Goal: Information Seeking & Learning: Learn about a topic

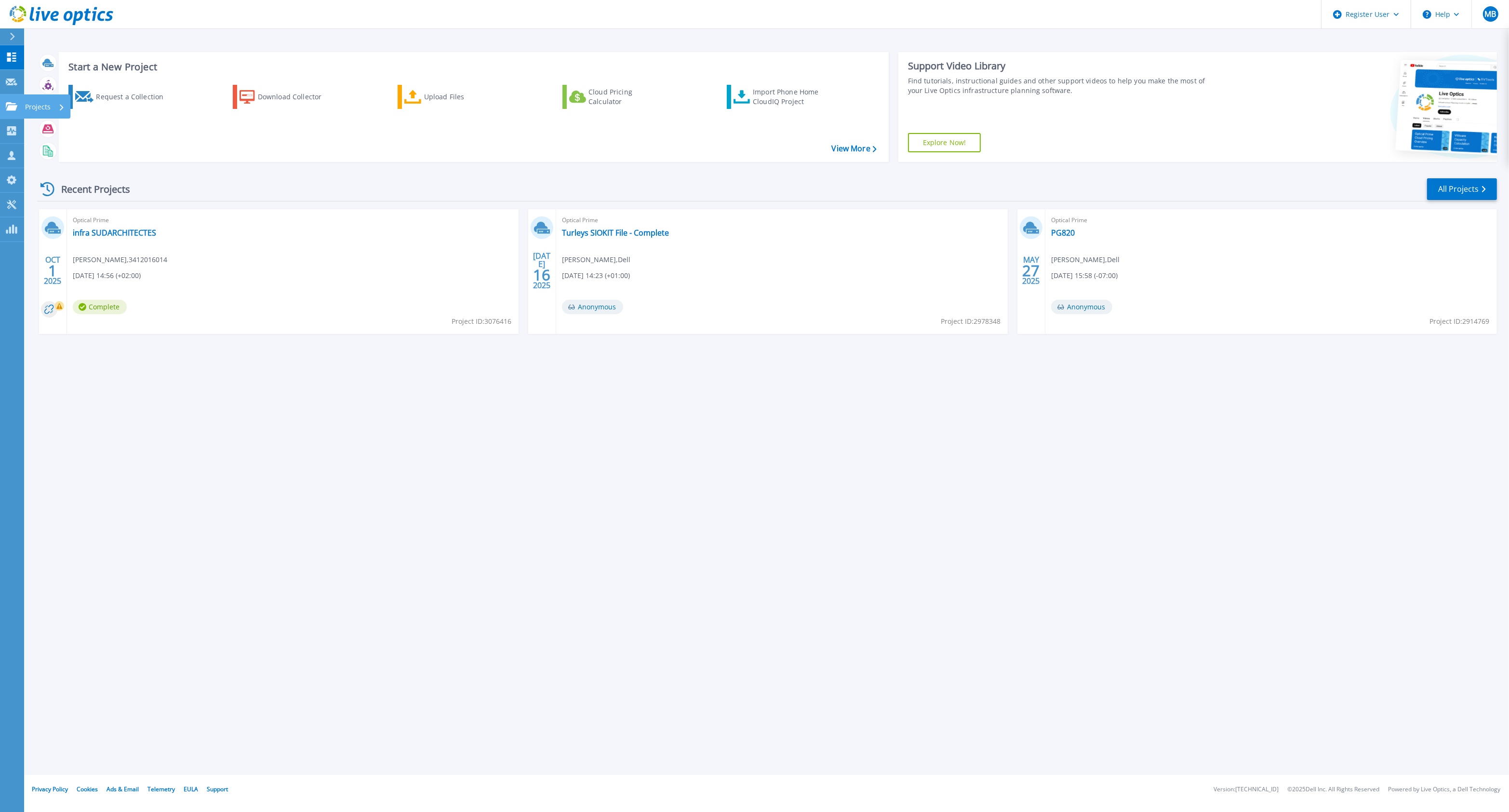
click at [17, 107] on icon at bounding box center [12, 107] width 12 height 8
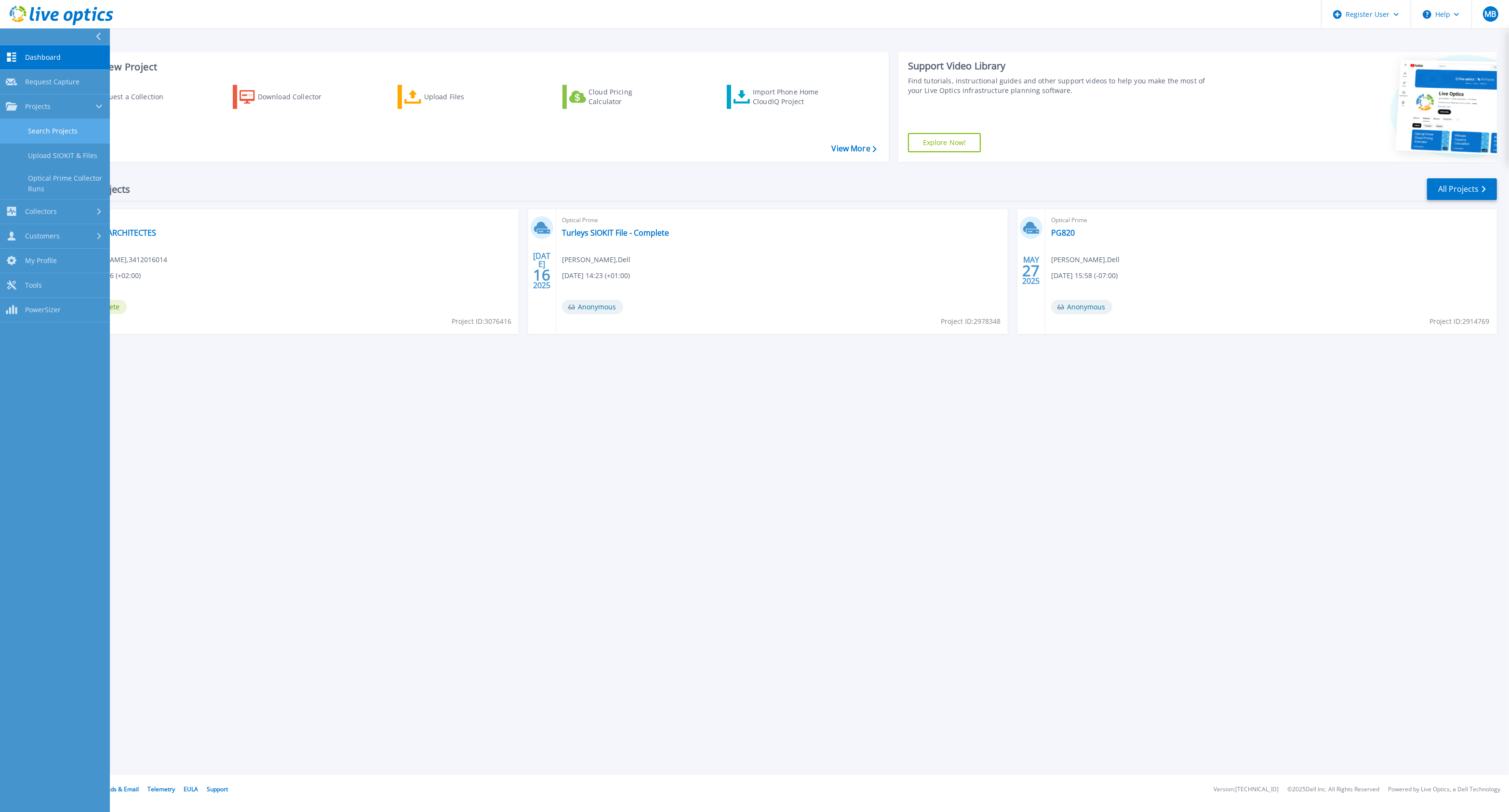
click at [49, 135] on link "Search Projects" at bounding box center [55, 131] width 110 height 25
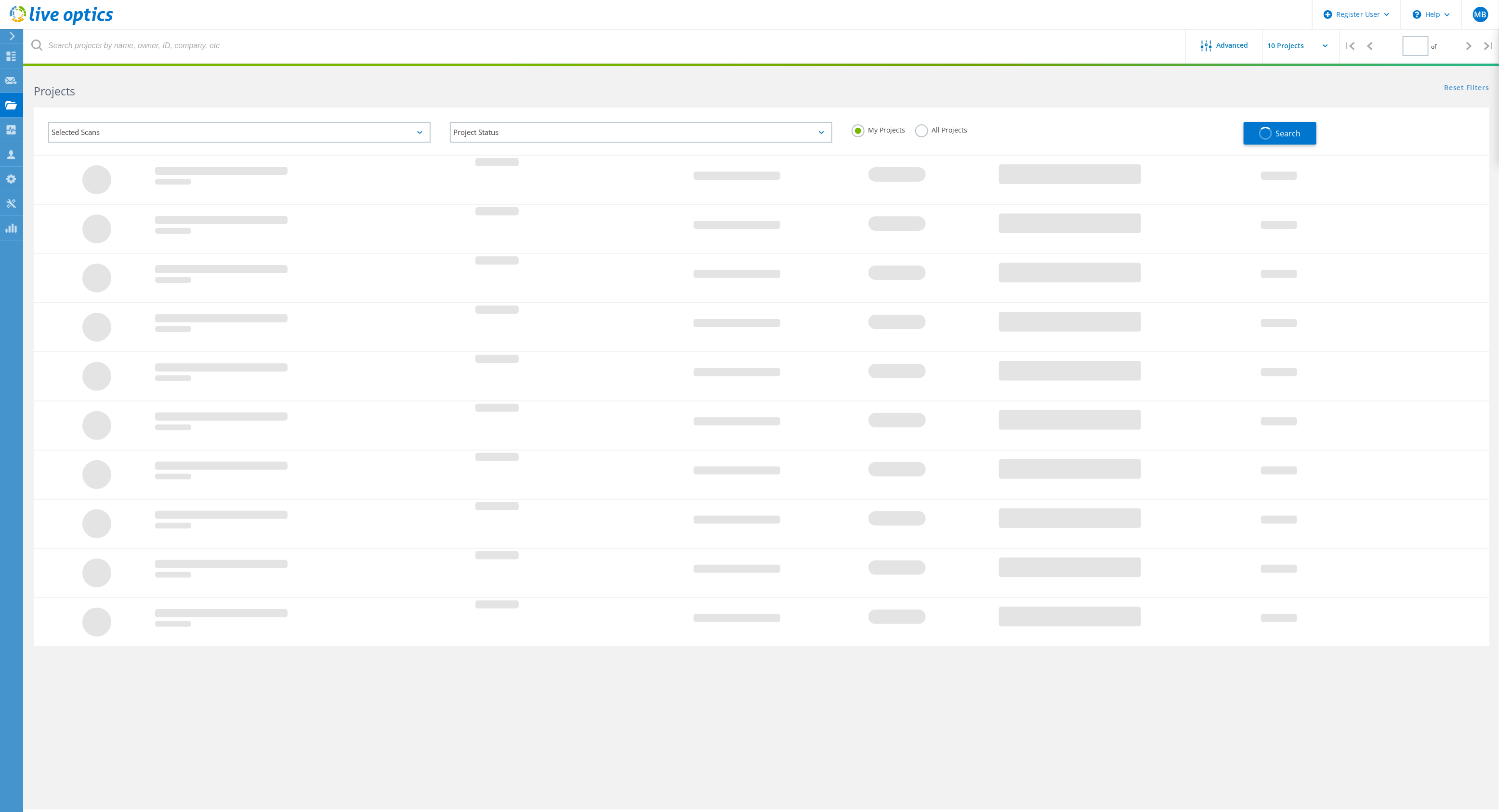
type input "1"
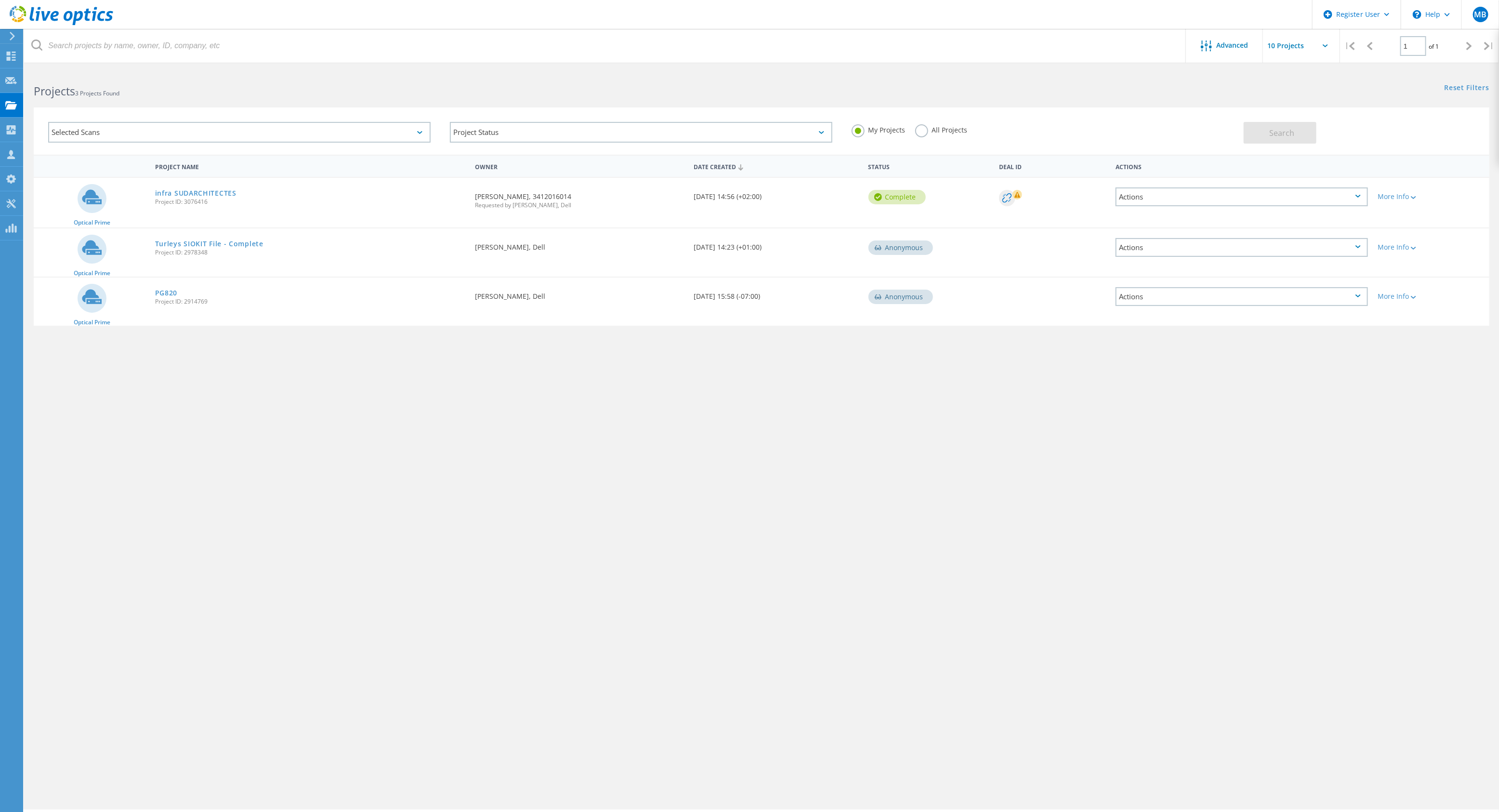
drag, startPoint x: 207, startPoint y: 439, endPoint x: 189, endPoint y: 431, distance: 19.7
click at [193, 432] on div "Advanced | 1 of 1 | Email Address Project Name Company Date Created Project Id …" at bounding box center [761, 440] width 1475 height 739
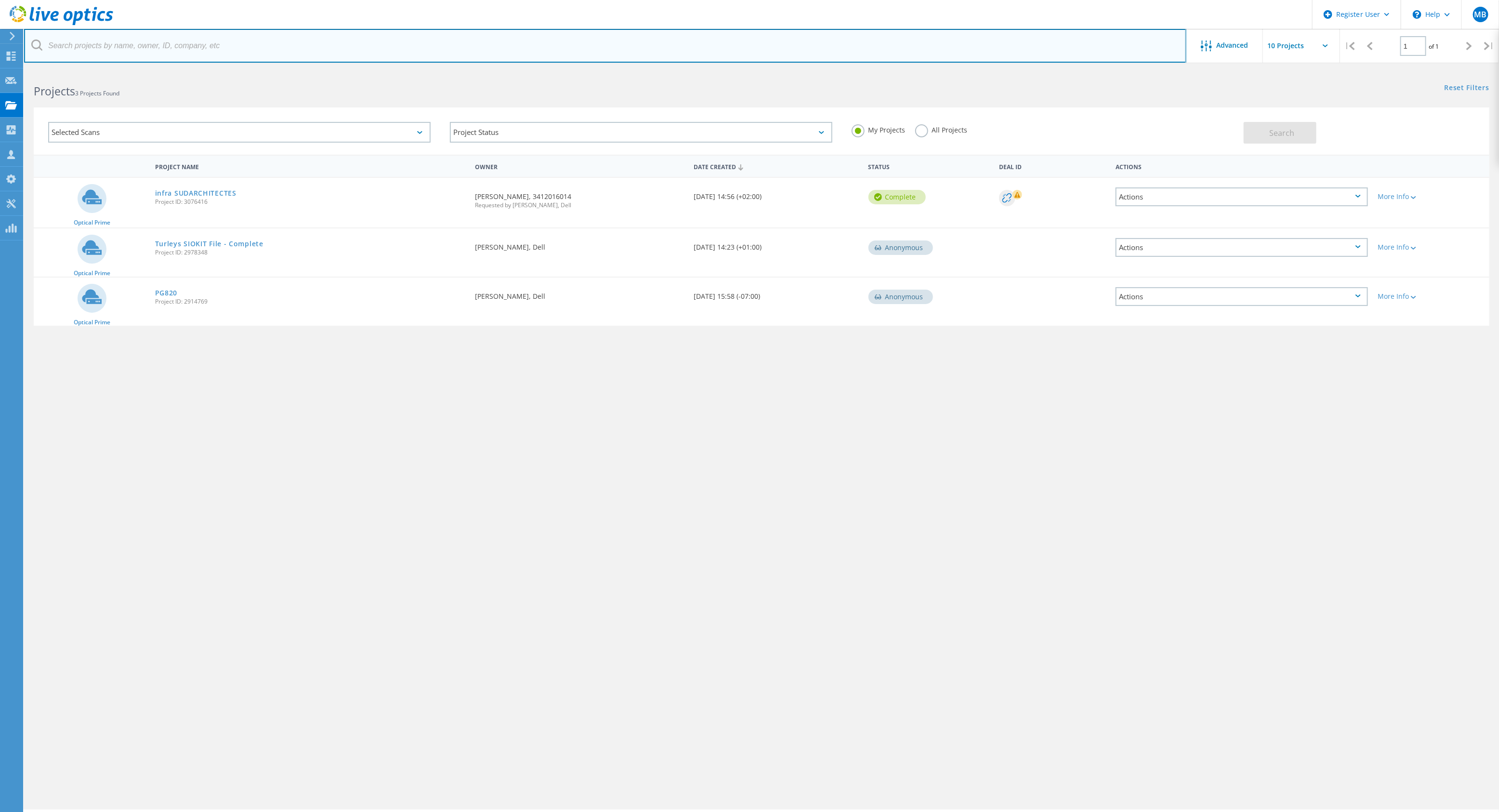
click at [206, 47] on input "text" at bounding box center [605, 46] width 1162 height 34
click at [119, 54] on input "text" at bounding box center [605, 46] width 1162 height 34
paste input "pascal.lidove@agencebabel.com"
type input "pascal.lidove@agencebabel.com"
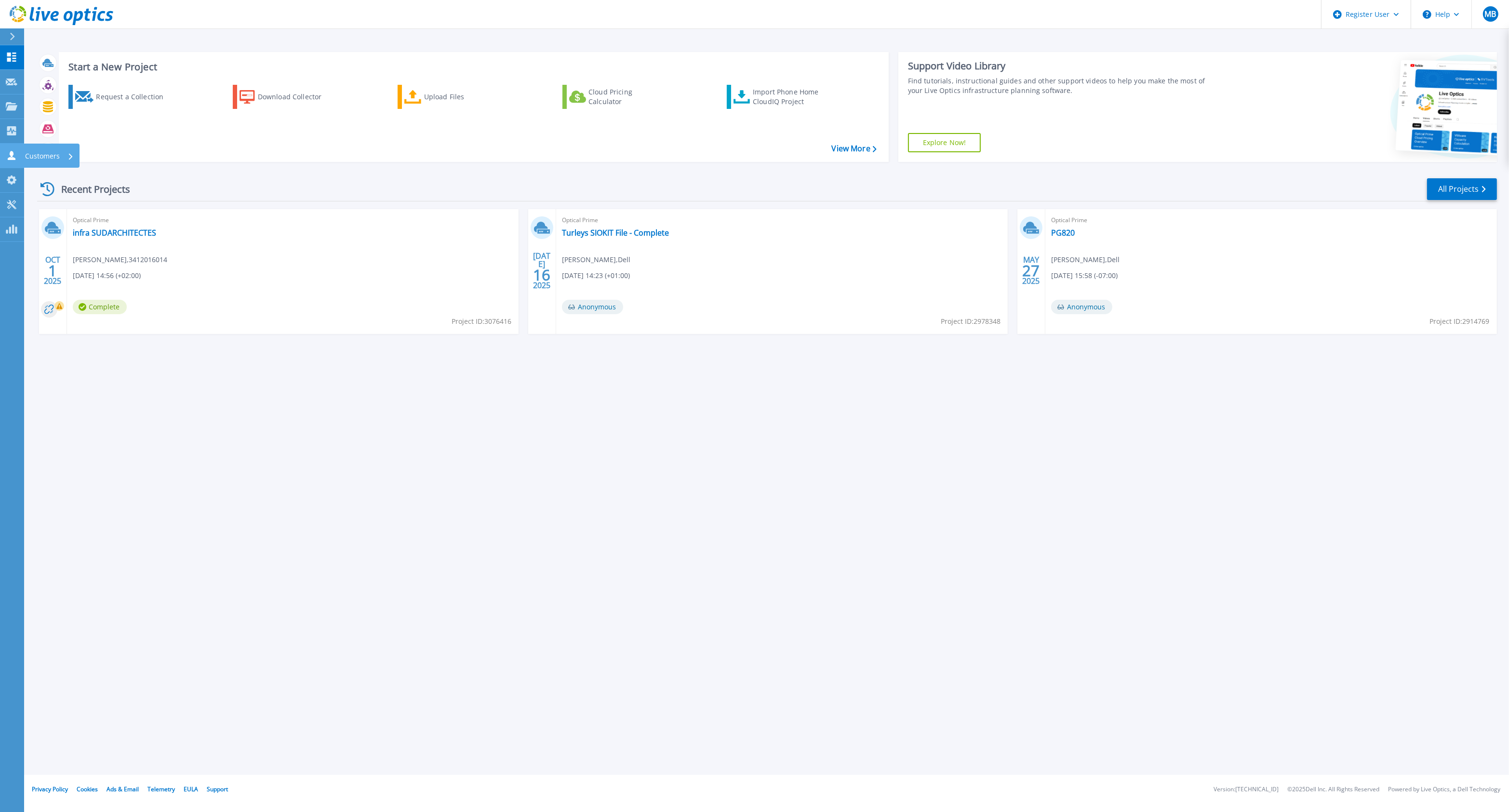
click at [20, 155] on link "Customers Customers" at bounding box center [12, 156] width 24 height 25
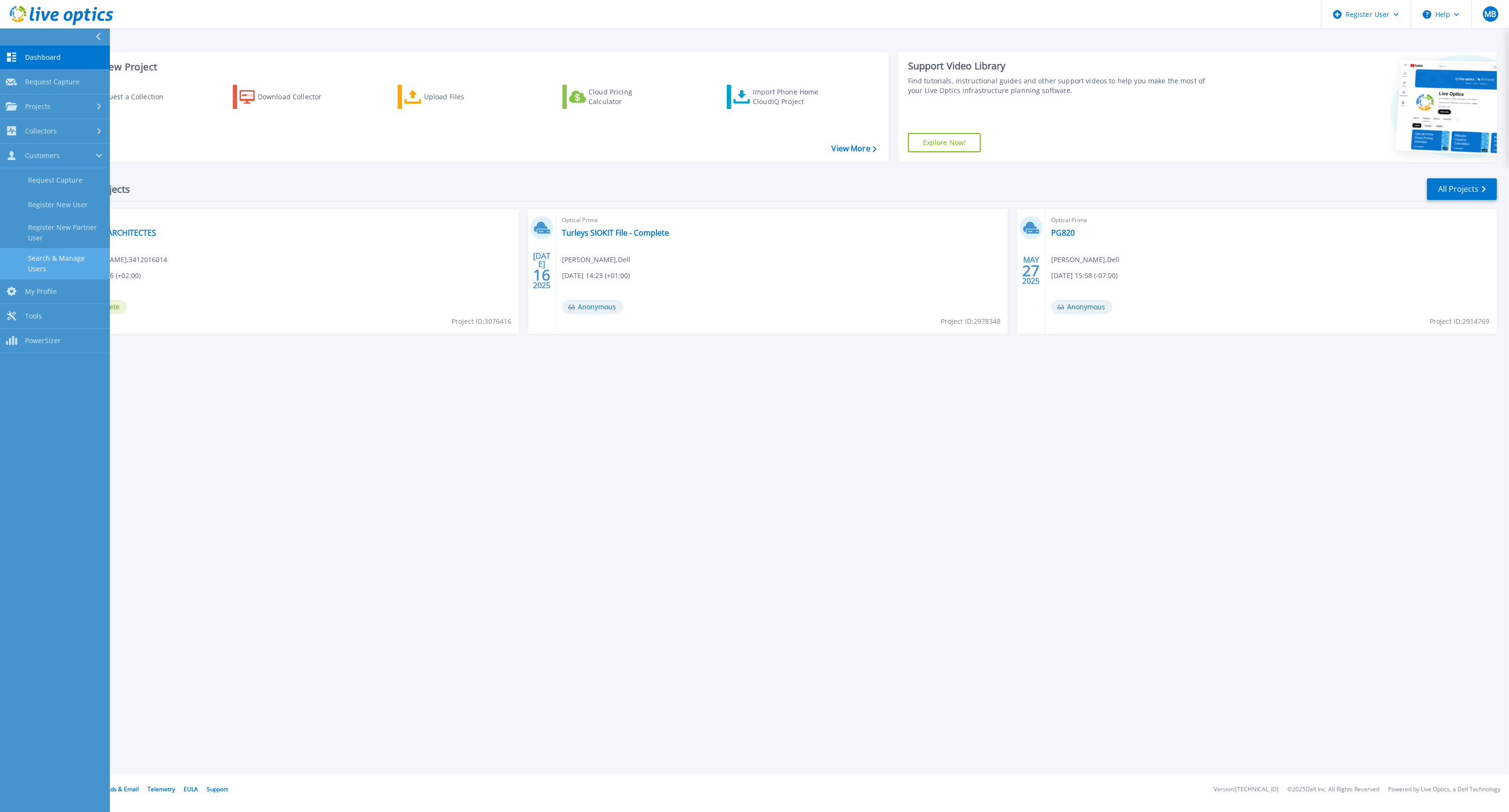
click at [70, 263] on link "Search & Manage Users" at bounding box center [55, 263] width 110 height 30
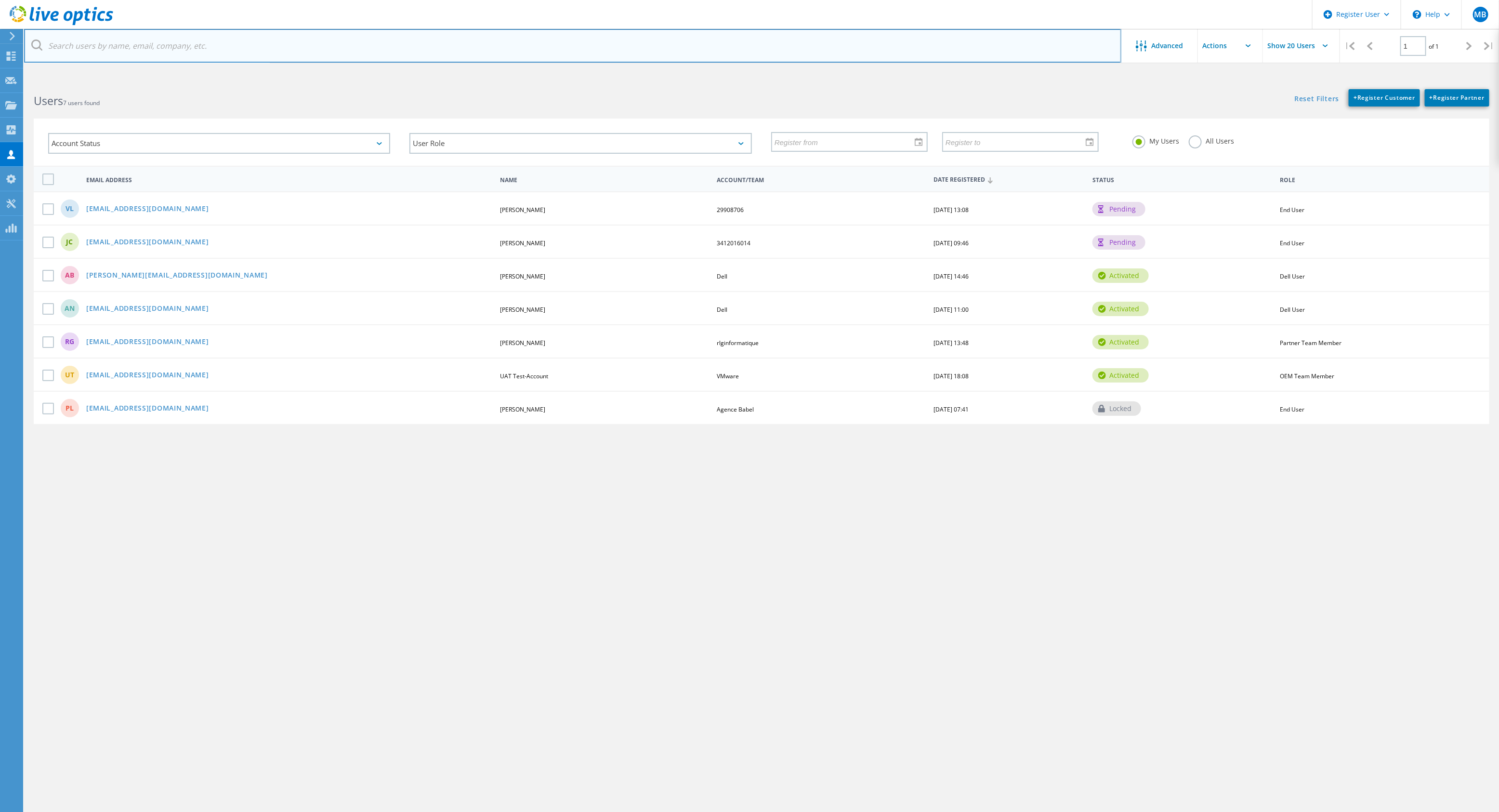
click at [138, 51] on input "text" at bounding box center [572, 46] width 1097 height 34
paste input "Echange avec M. Pascal LIDOVE – AGENCE BABEL – 01.10.25 CONTEXTE CLIENT - Babel…"
type input "Echange avec M. Pascal LIDOVE – AGENCE BABEL – 01.10.25 CONTEXTE CLIENT - Babel…"
paste input "pascal.lidove@agencebabel.com"
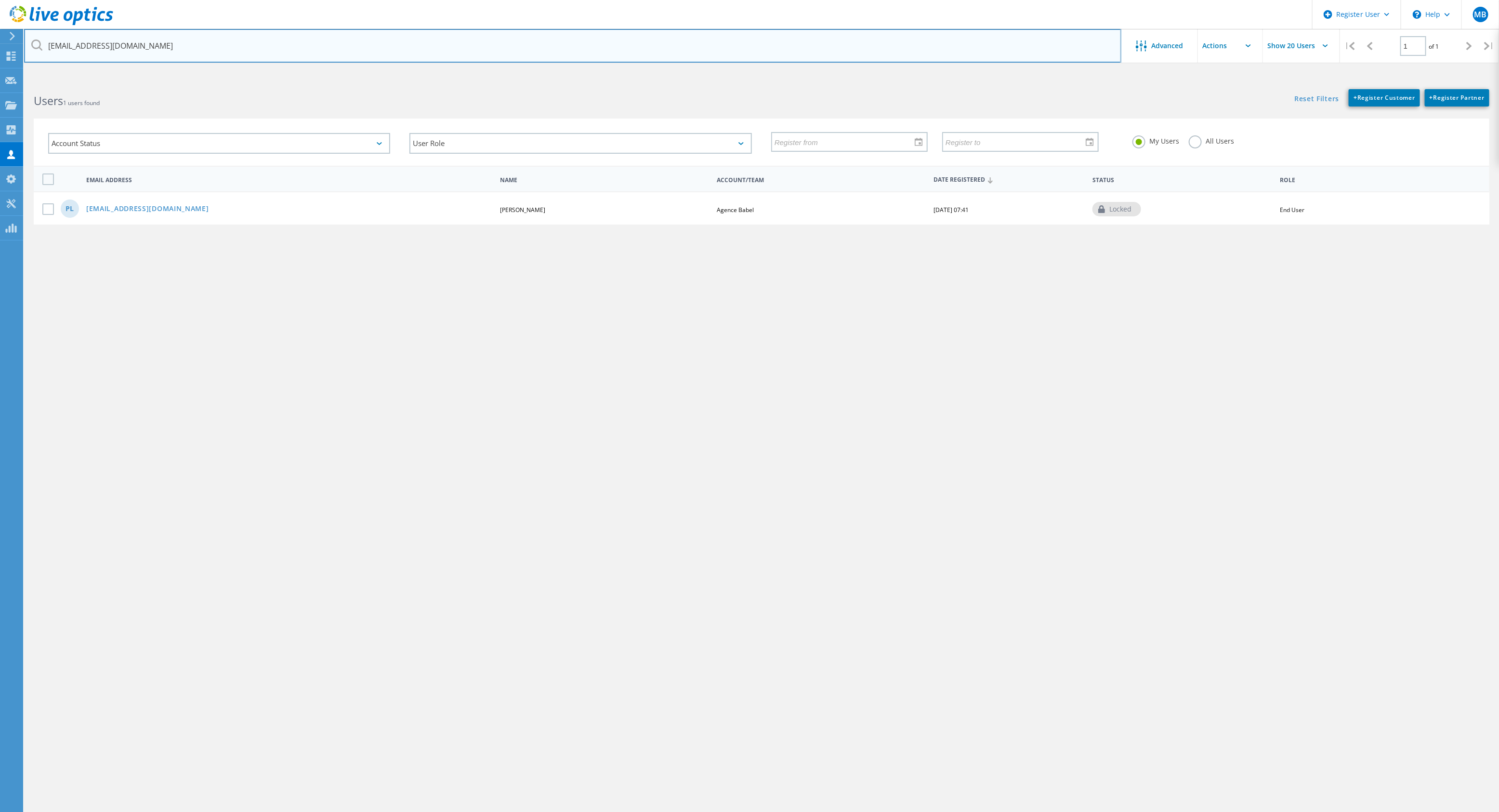
click at [1083, 48] on input "pascal.lidove@agencebabel.com" at bounding box center [572, 46] width 1097 height 34
type input "pascal.lidove@agencebabel.com"
click at [213, 47] on input "pascal.lidove@agencebabel.com" at bounding box center [572, 46] width 1097 height 34
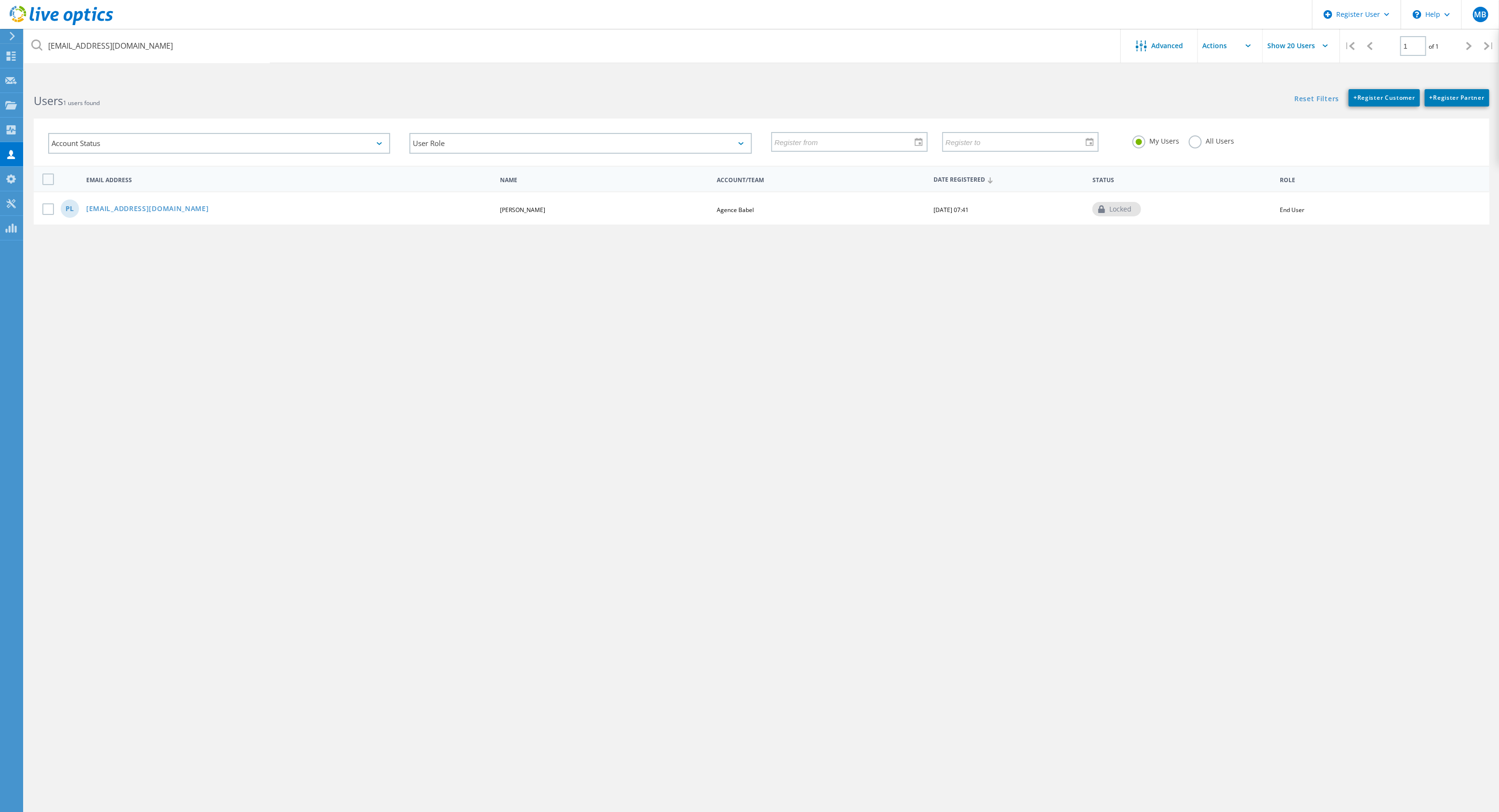
click at [400, 90] on div "Users 1 users found" at bounding box center [393, 92] width 738 height 25
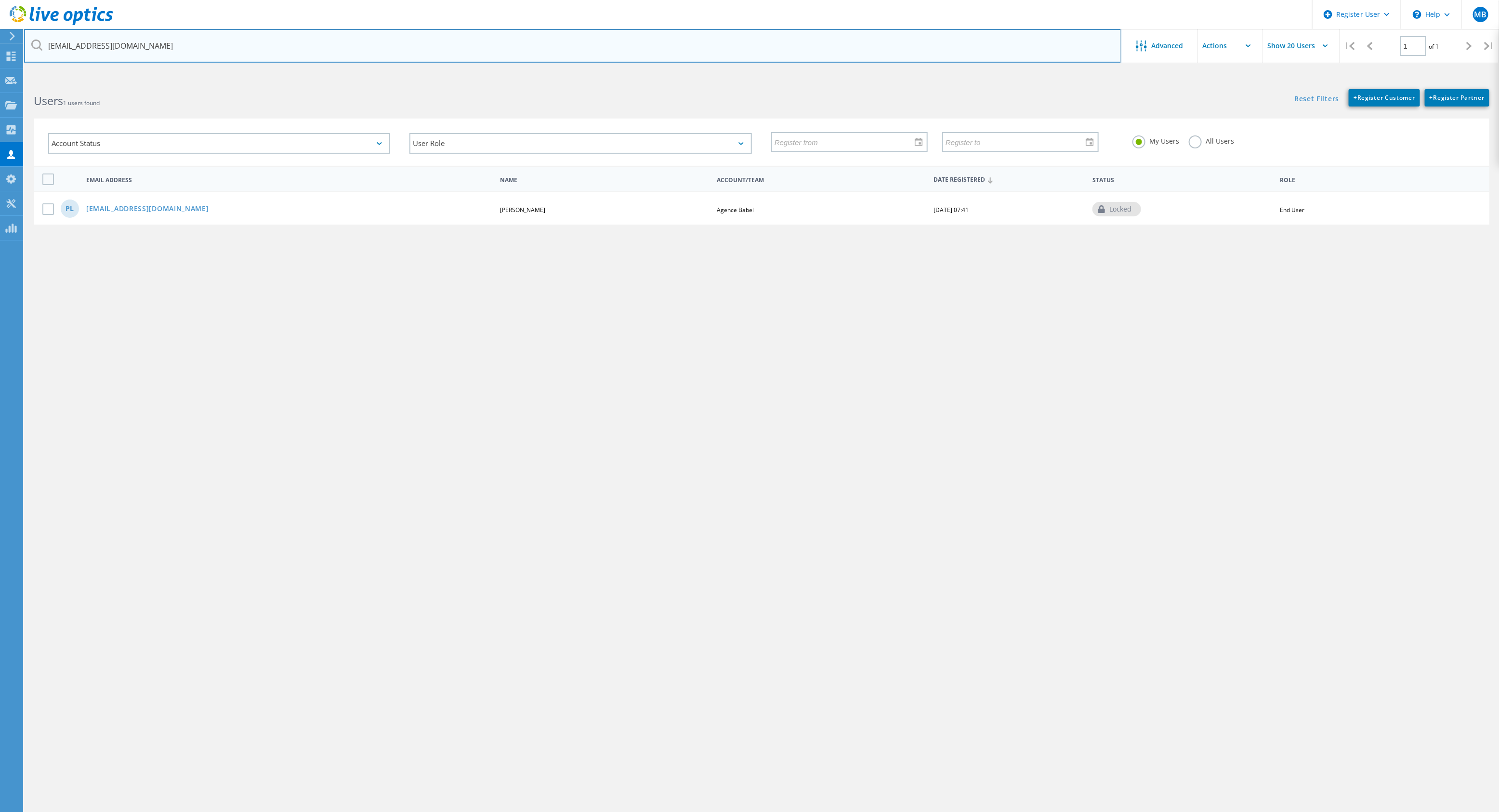
click at [220, 47] on input "pascal.lidove@agencebabel.com" at bounding box center [572, 46] width 1097 height 34
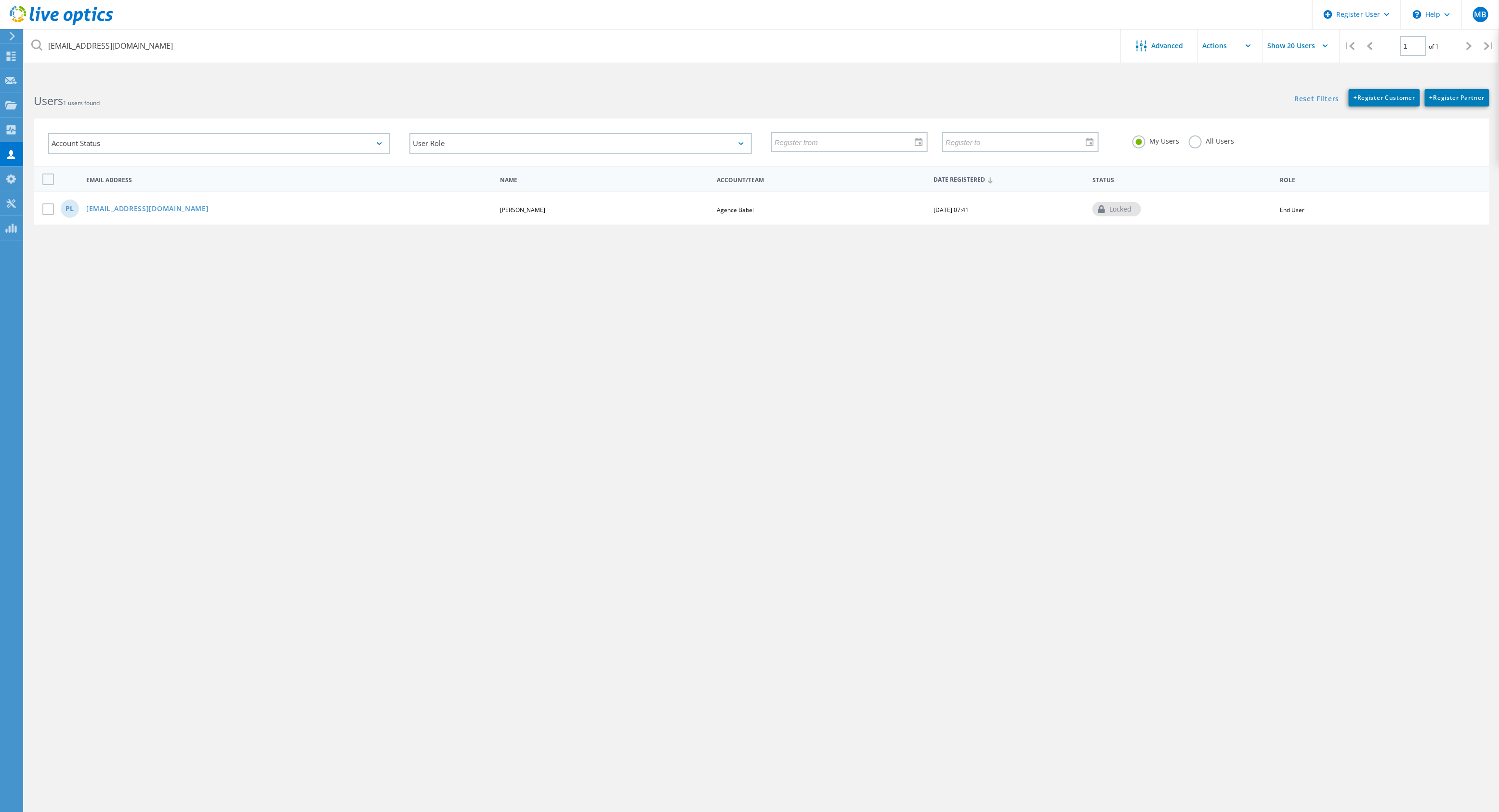
drag, startPoint x: 367, startPoint y: 73, endPoint x: 374, endPoint y: 73, distance: 7.0
click at [367, 73] on html "Register User \n Help Explore Helpful Articles Contact Support MB Dell User Moh…" at bounding box center [750, 424] width 1499 height 848
drag, startPoint x: 16, startPoint y: 111, endPoint x: 22, endPoint y: 111, distance: 6.0
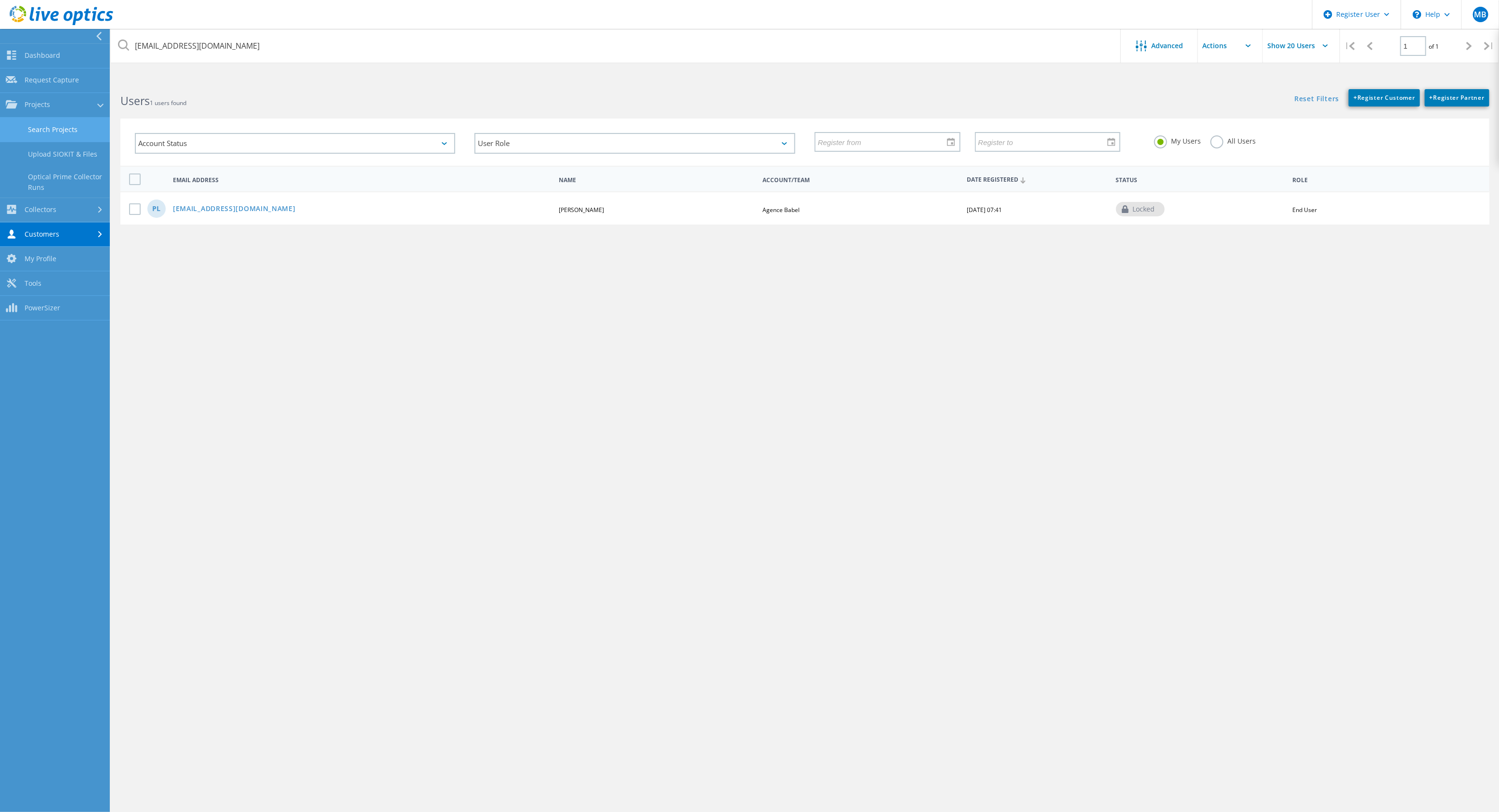
drag, startPoint x: 22, startPoint y: 111, endPoint x: 52, endPoint y: 134, distance: 37.8
click at [53, 135] on link "Search Projects" at bounding box center [55, 129] width 110 height 25
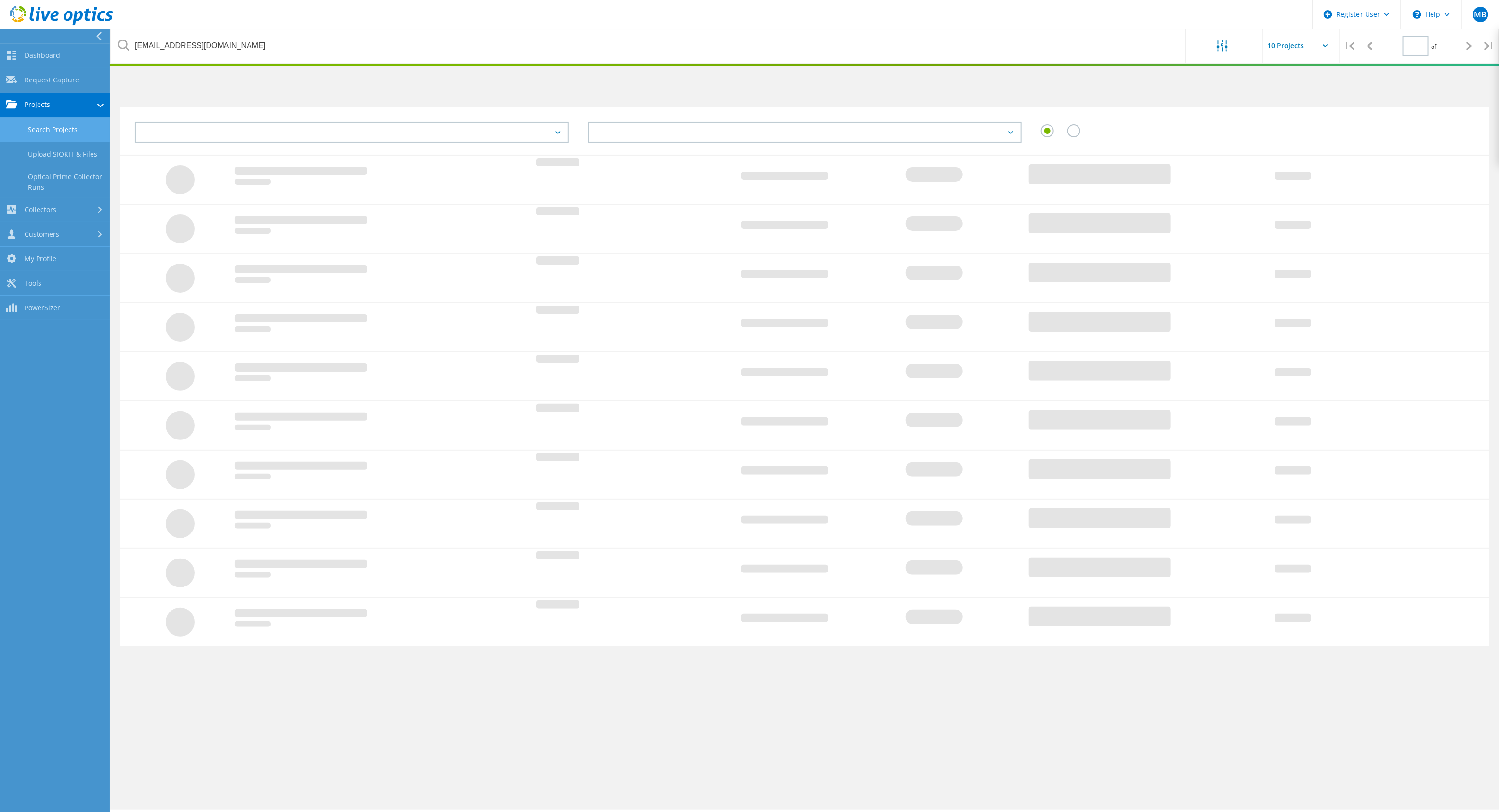
type input "1"
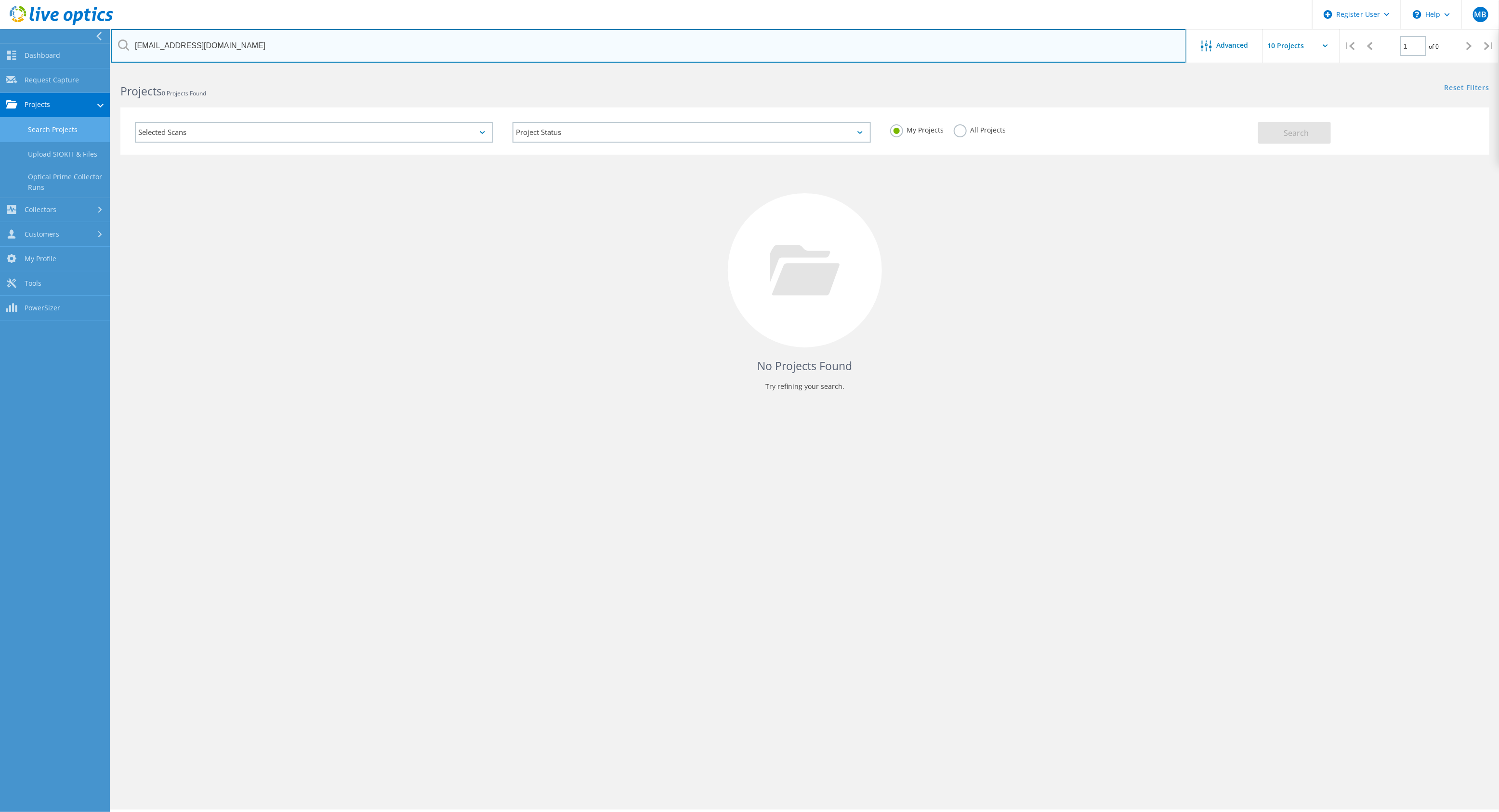
click at [1156, 50] on input "pascal.lidove@agencebabel.com" at bounding box center [649, 46] width 1076 height 34
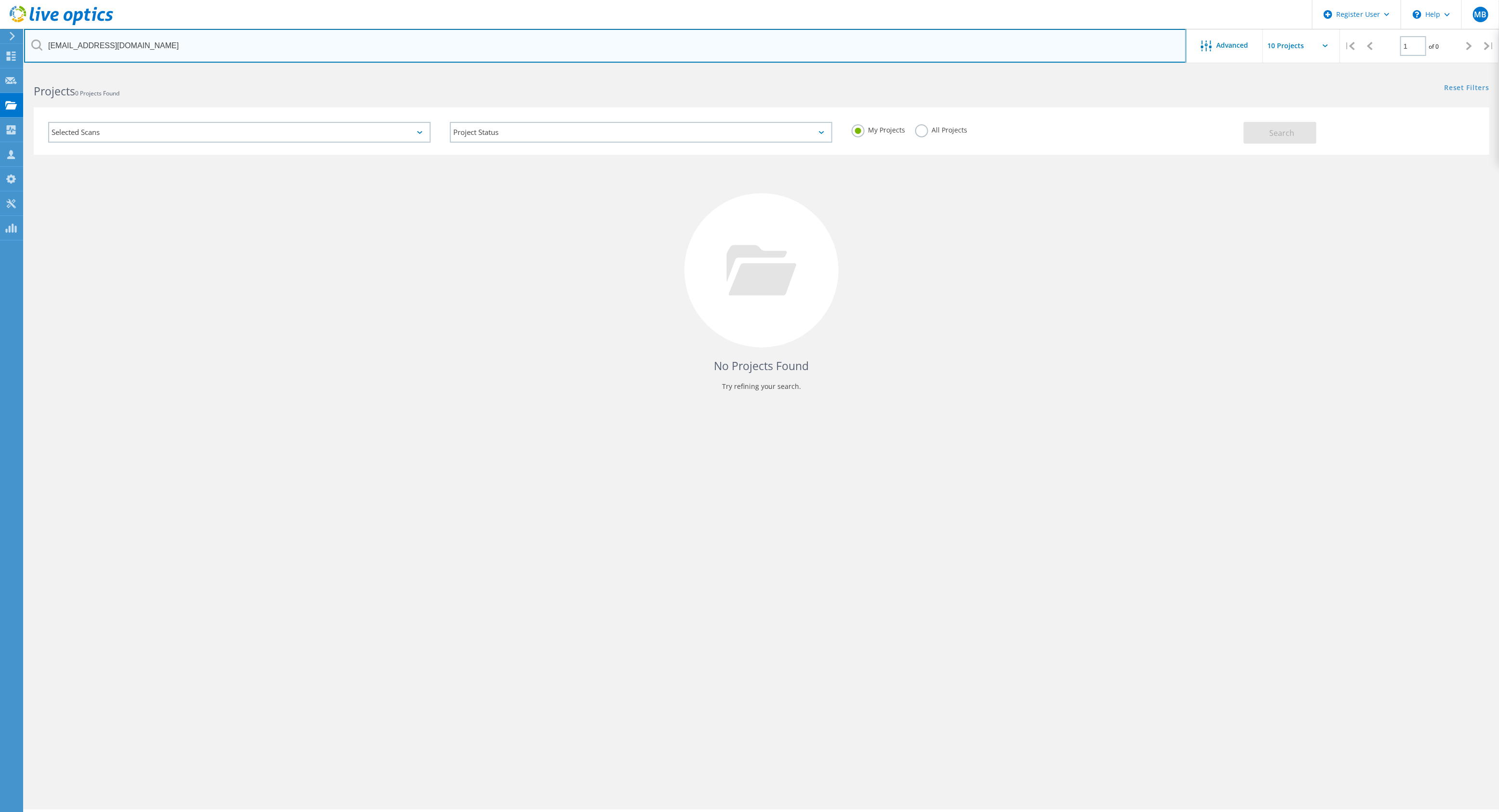
click at [1156, 50] on input "pascal.lidove@agencebabel.com" at bounding box center [605, 46] width 1162 height 34
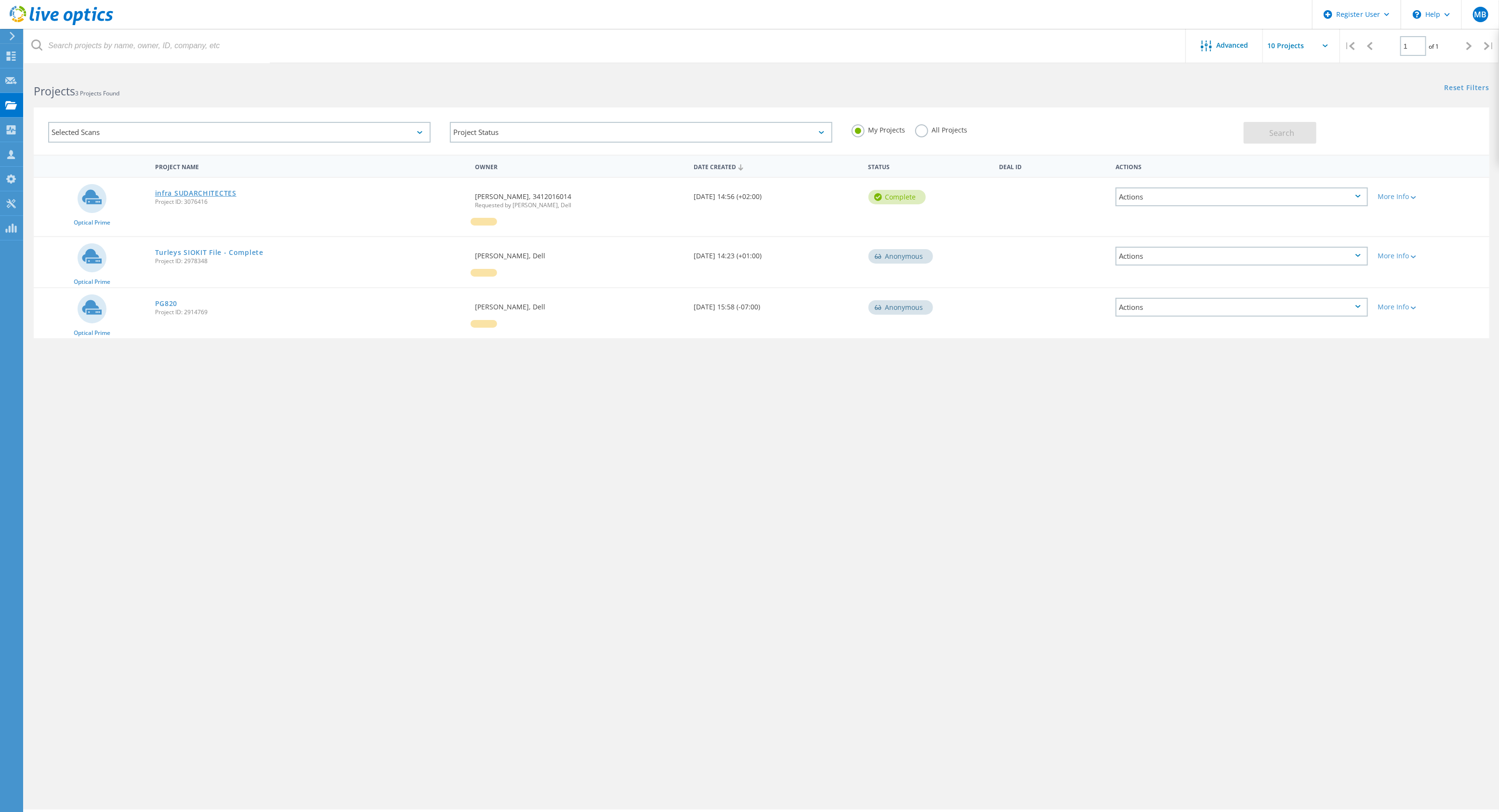
click at [198, 195] on link "infra SUDARCHITECTES" at bounding box center [195, 193] width 81 height 7
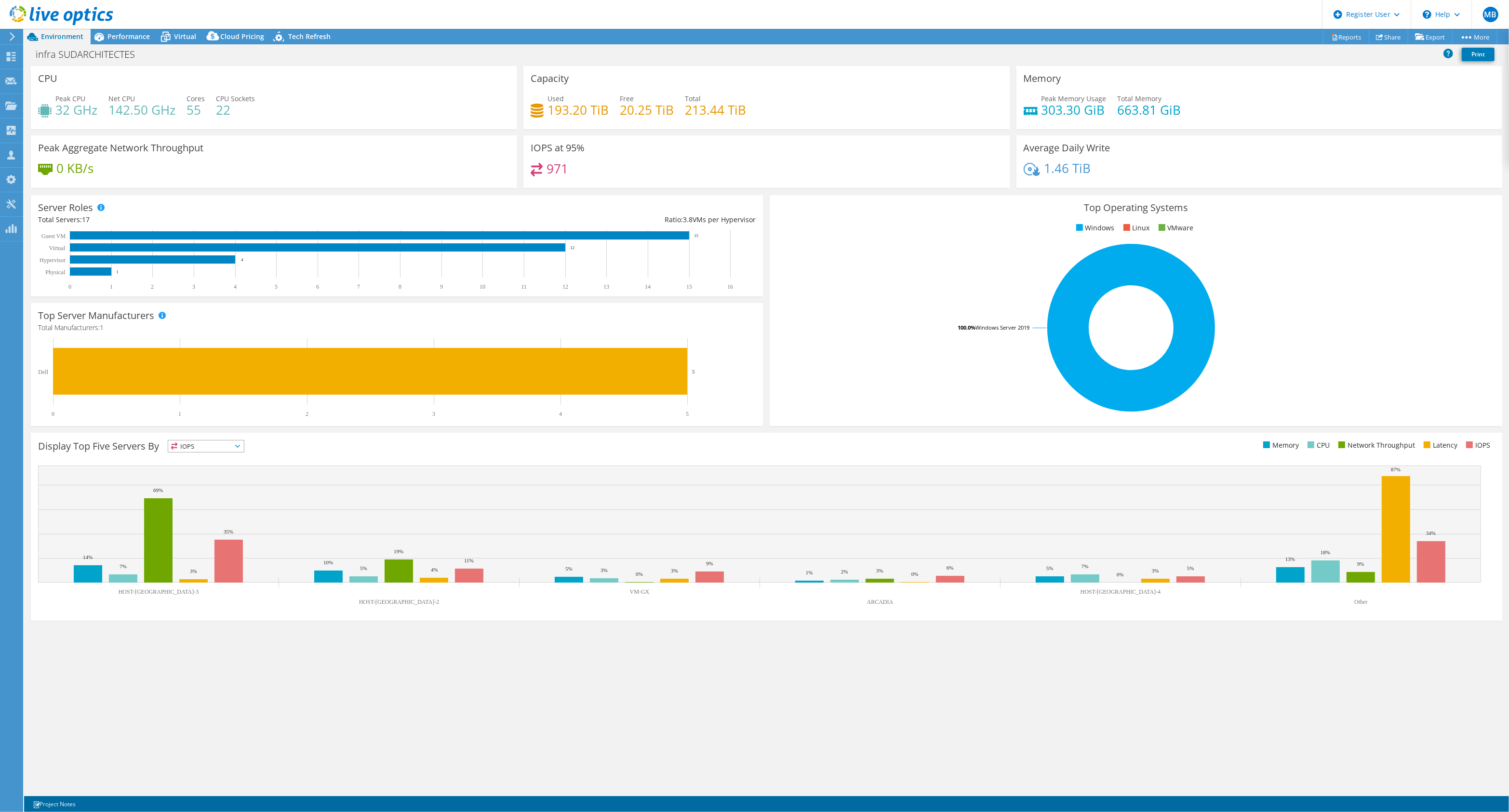
select select "USD"
drag, startPoint x: 116, startPoint y: 34, endPoint x: 113, endPoint y: 30, distance: 5.0
click at [116, 34] on span "Performance" at bounding box center [129, 36] width 42 height 9
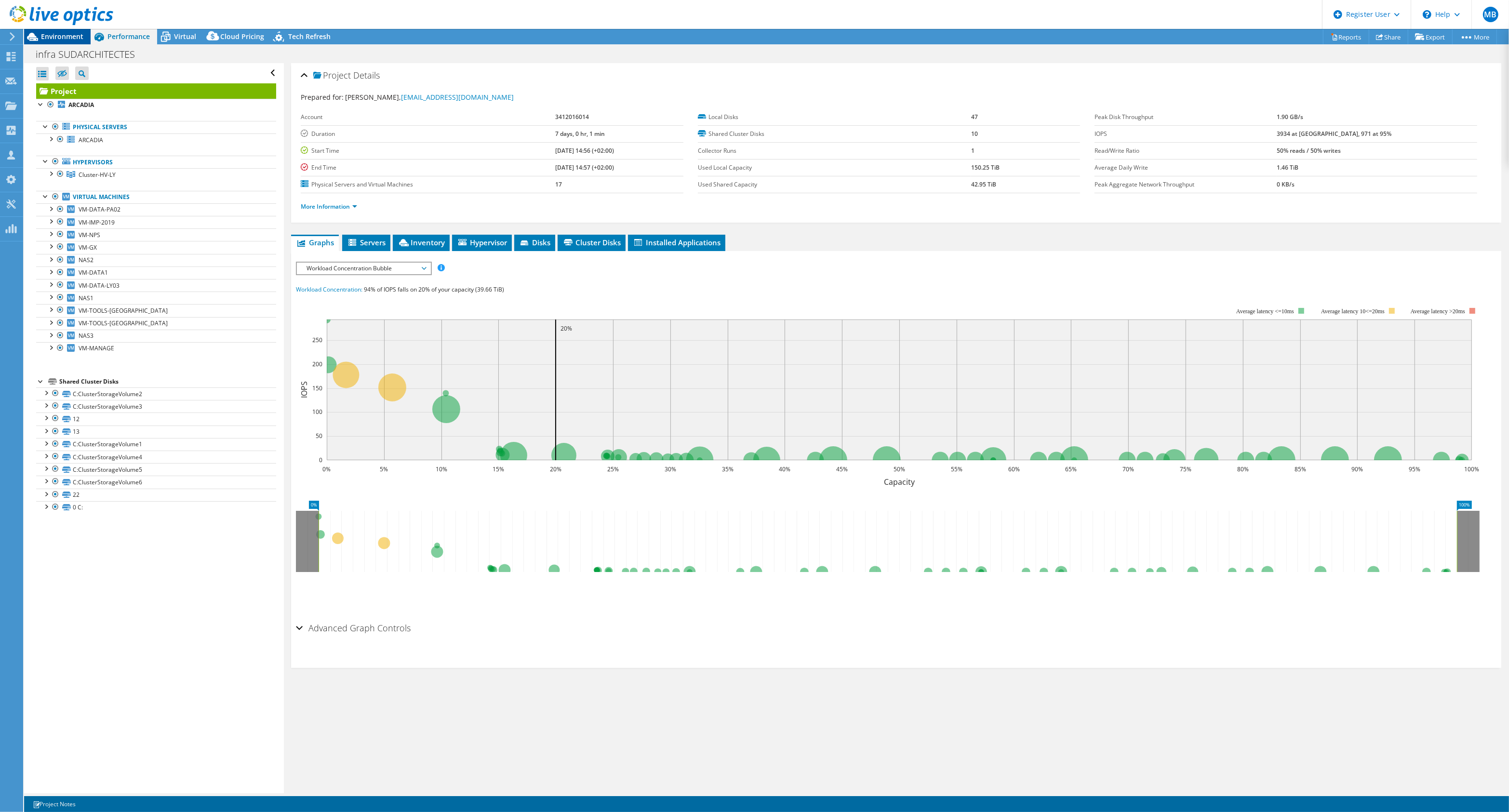
click at [65, 36] on span "Environment" at bounding box center [62, 36] width 42 height 9
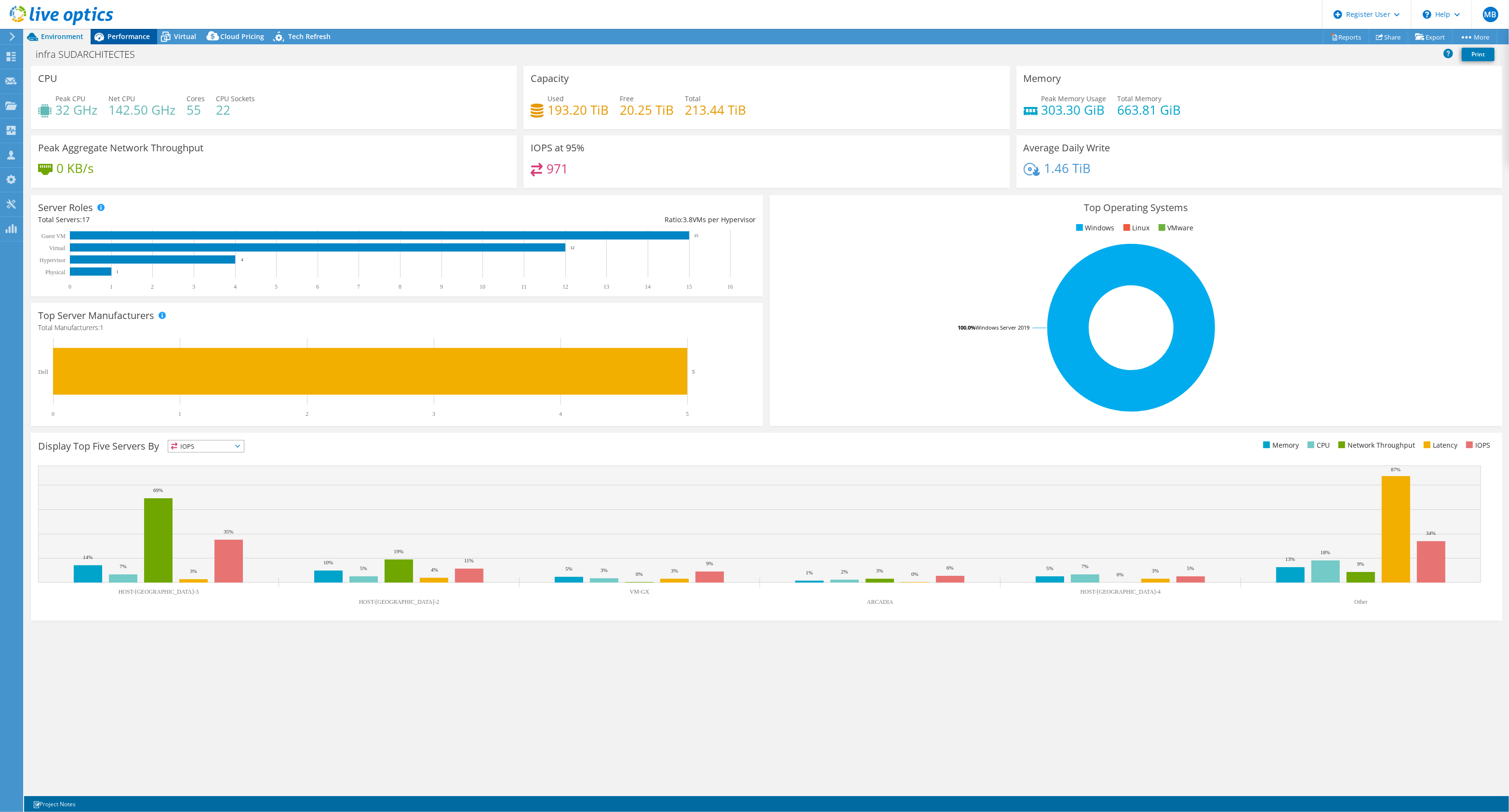
click at [133, 37] on span "Performance" at bounding box center [129, 36] width 42 height 9
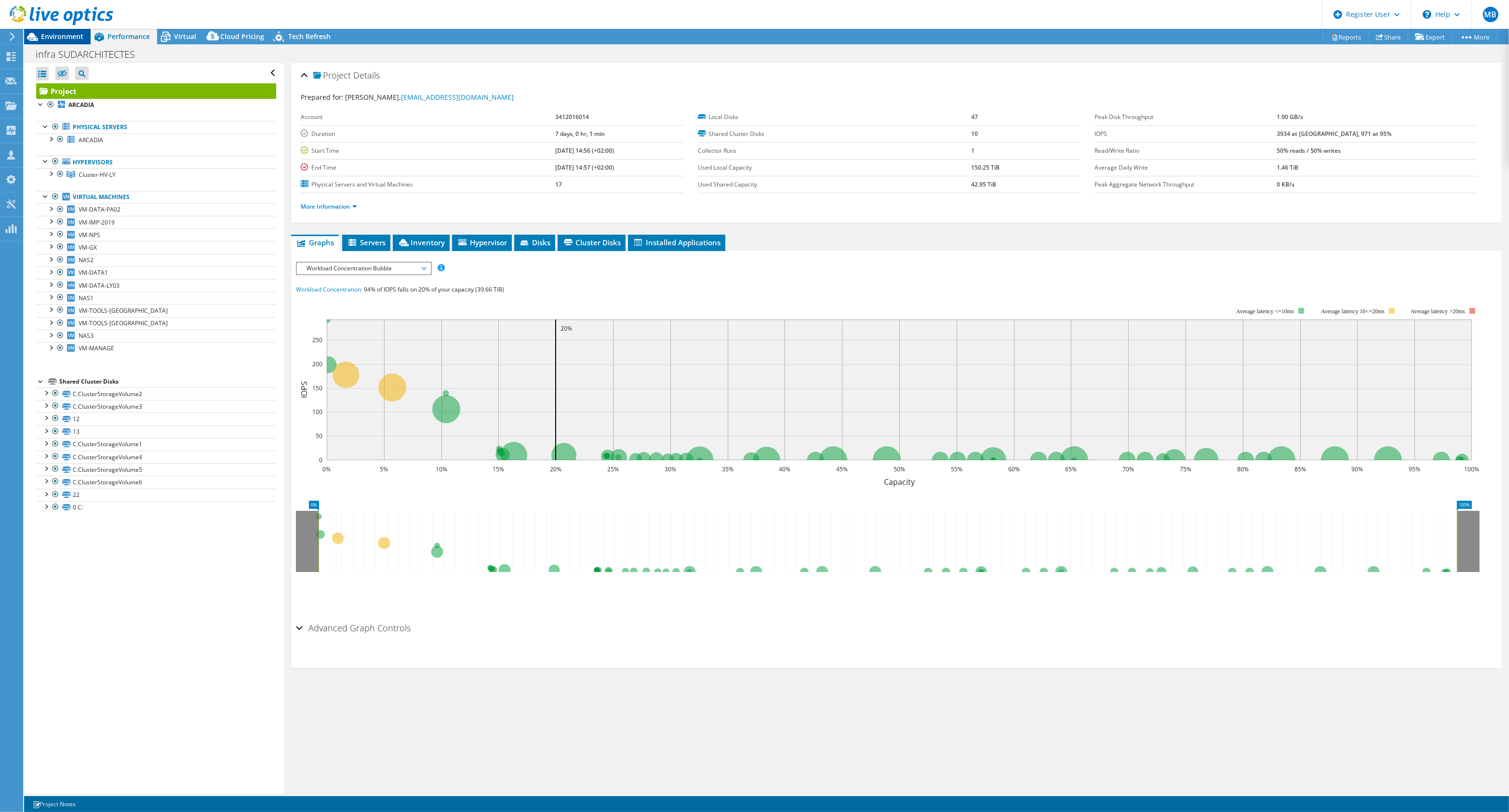
click at [56, 39] on span "Environment" at bounding box center [62, 36] width 42 height 9
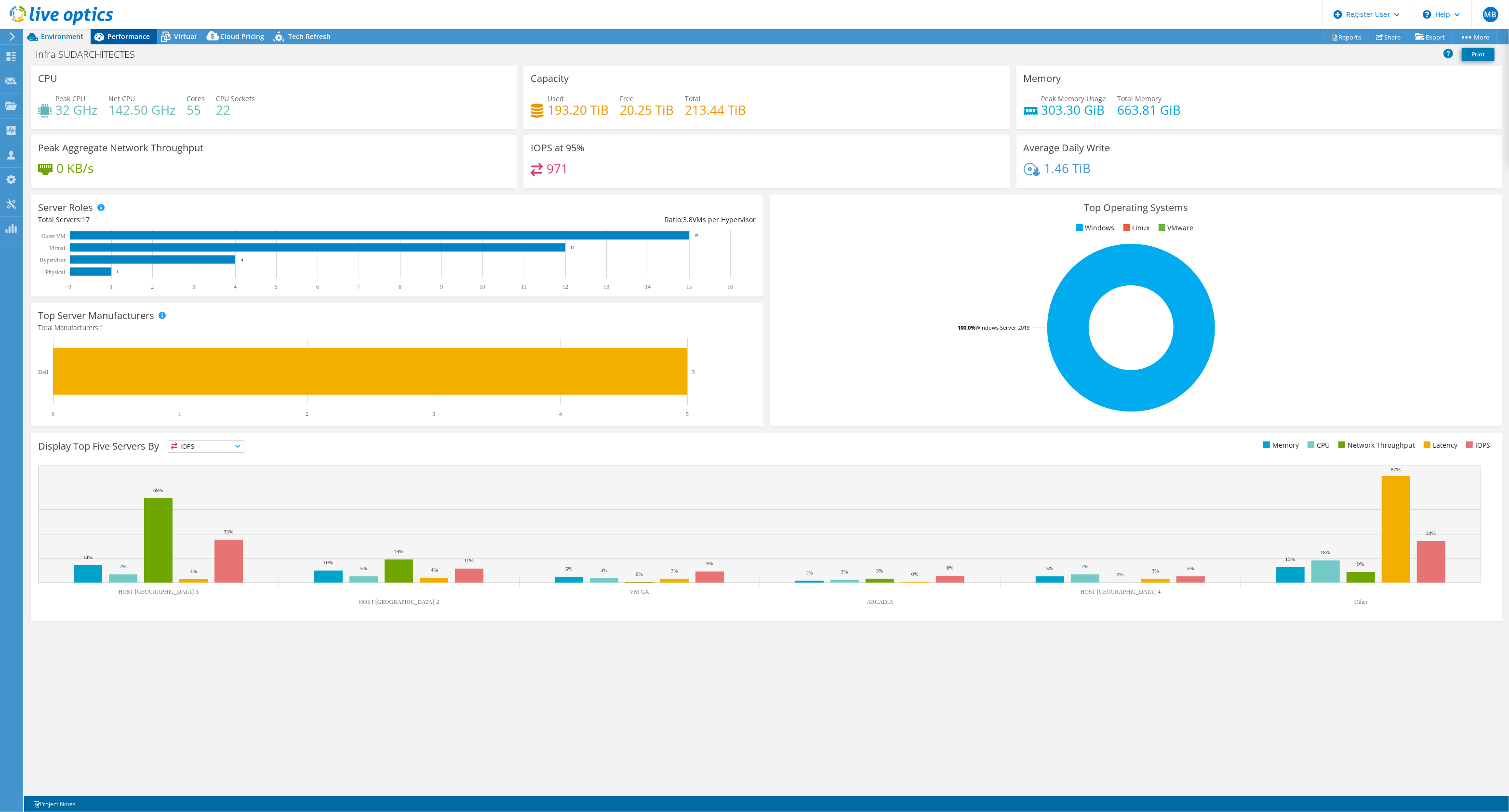
click at [124, 41] on div "Performance" at bounding box center [124, 36] width 67 height 15
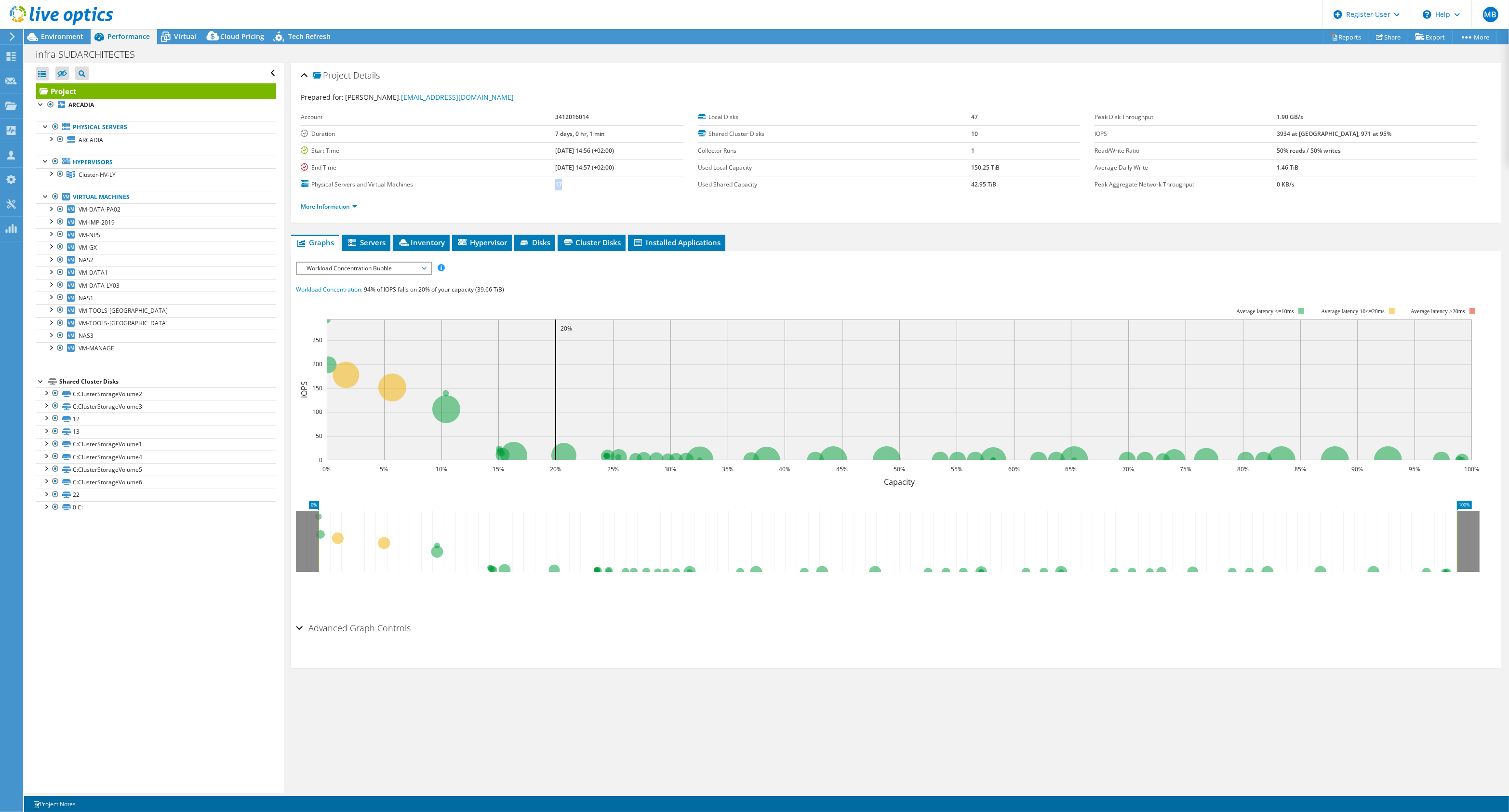
drag, startPoint x: 549, startPoint y: 177, endPoint x: 531, endPoint y: 177, distance: 18.0
click at [531, 177] on tr "Physical Servers and Virtual Machines 17" at bounding box center [492, 184] width 383 height 17
click at [71, 37] on span "Environment" at bounding box center [62, 36] width 42 height 9
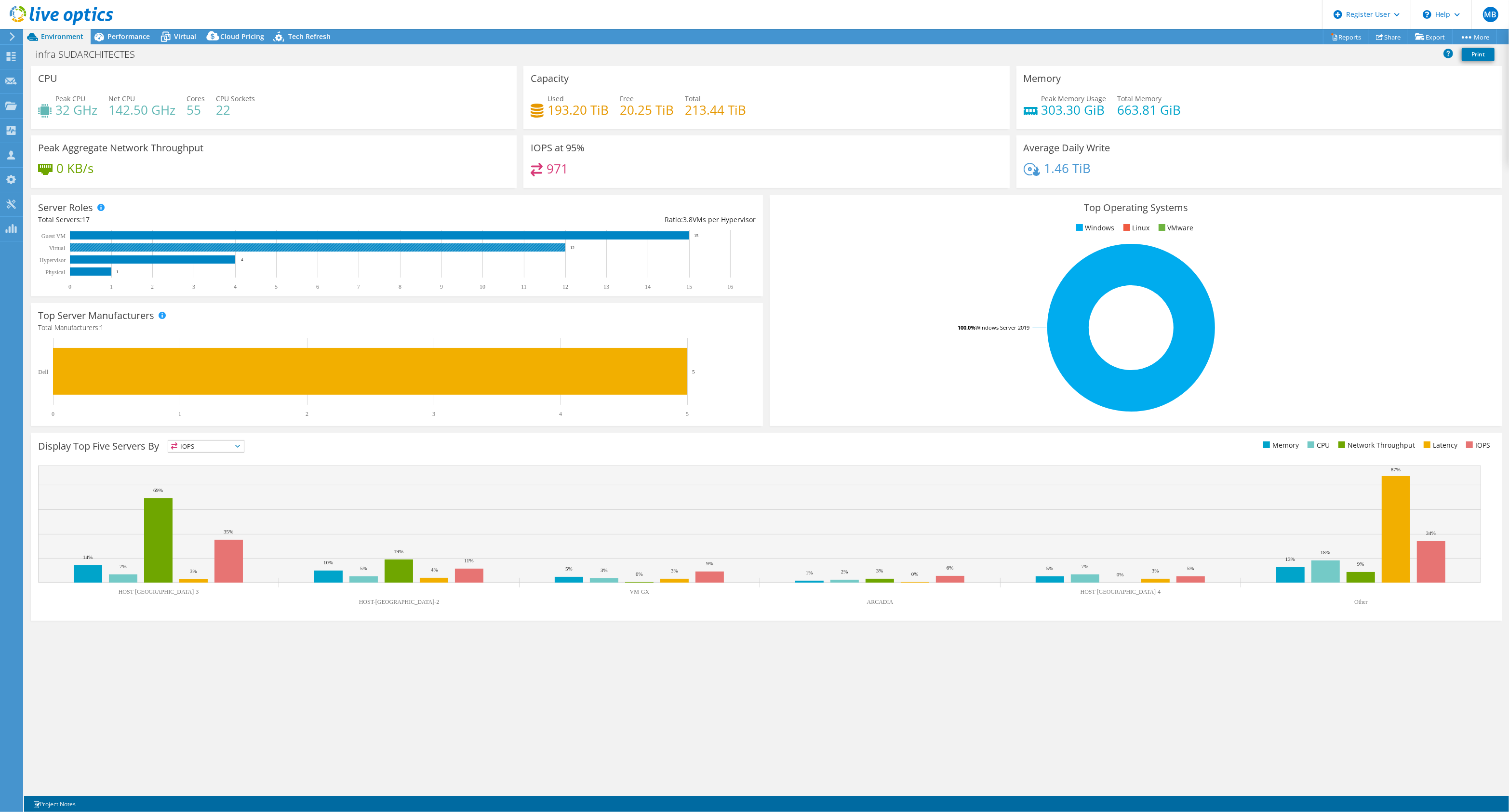
click at [417, 244] on rect at bounding box center [317, 248] width 495 height 8
click at [126, 35] on span "Performance" at bounding box center [129, 36] width 42 height 9
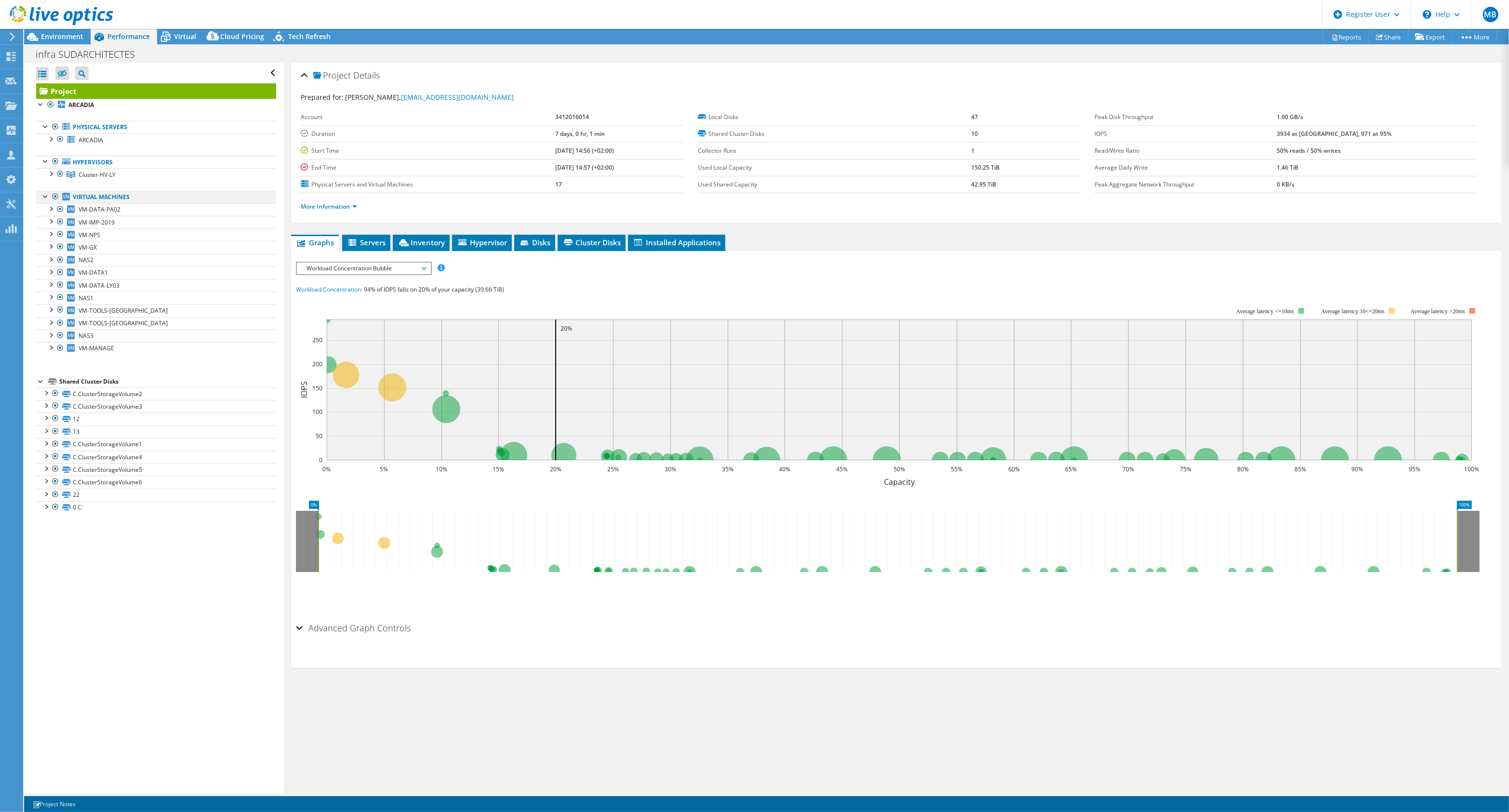
click at [53, 195] on div at bounding box center [55, 196] width 9 height 12
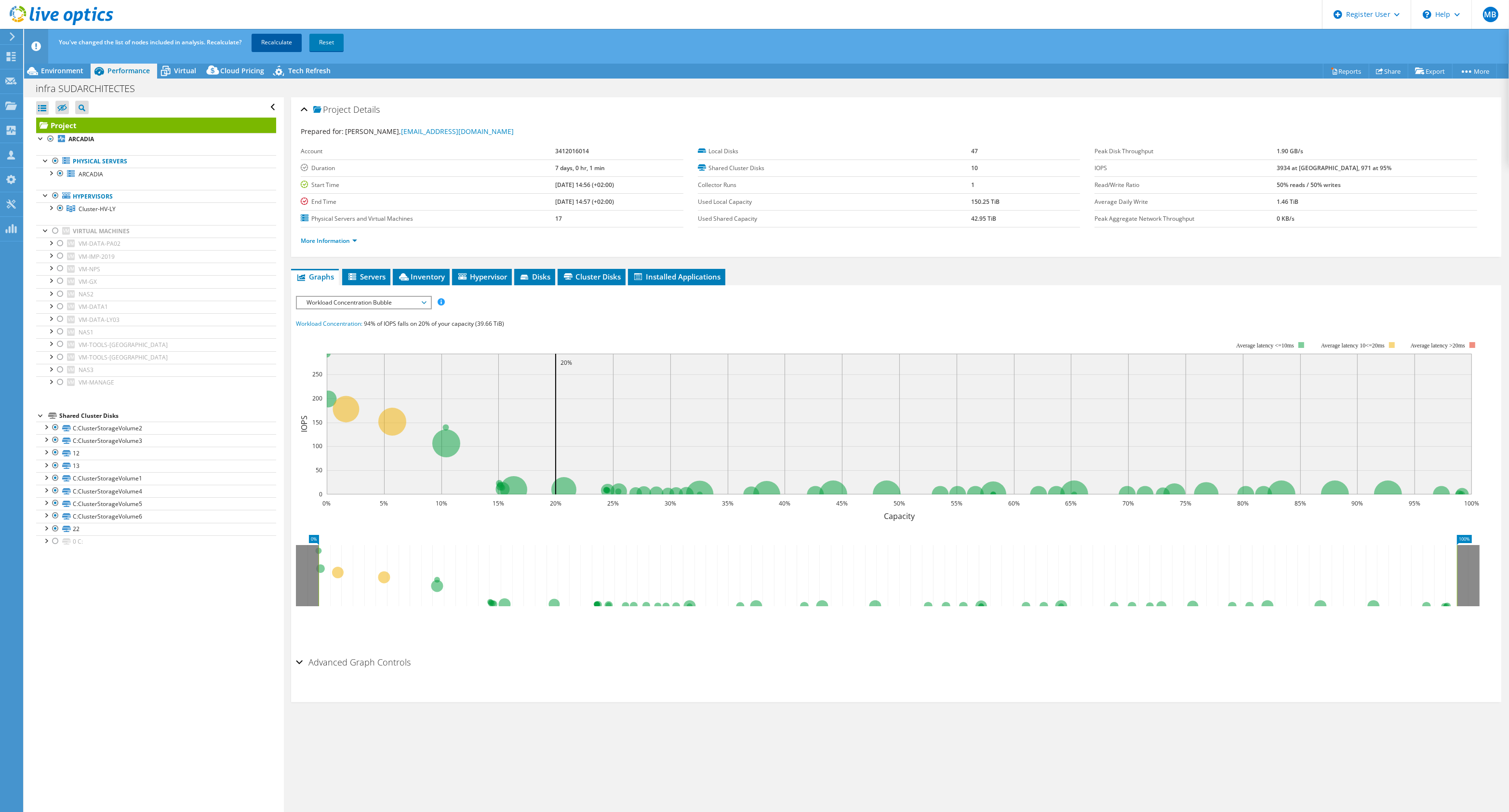
click at [293, 42] on link "Recalculate" at bounding box center [276, 42] width 50 height 17
click at [50, 209] on div at bounding box center [50, 206] width 9 height 9
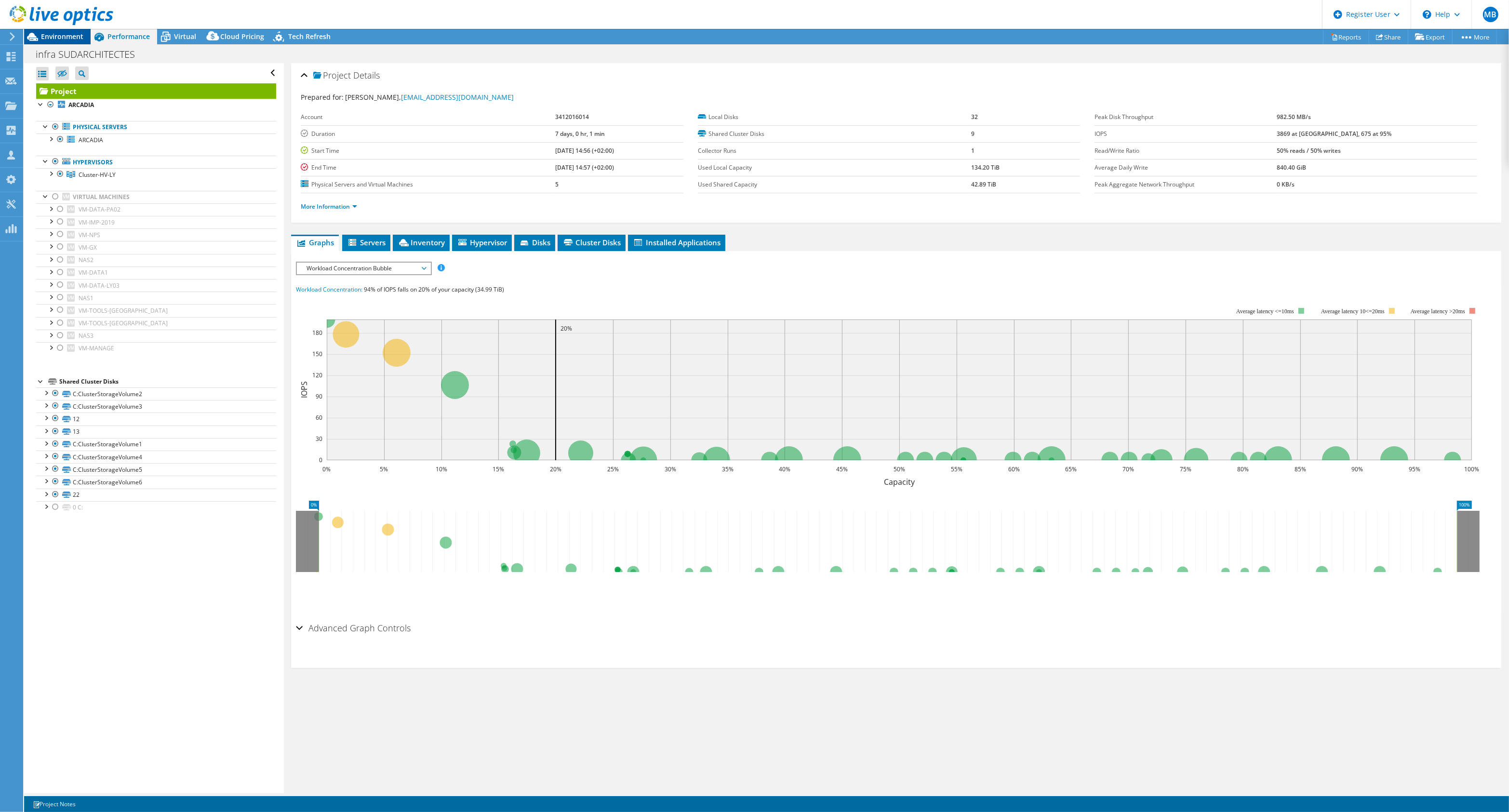
click at [81, 39] on span "Environment" at bounding box center [62, 36] width 42 height 9
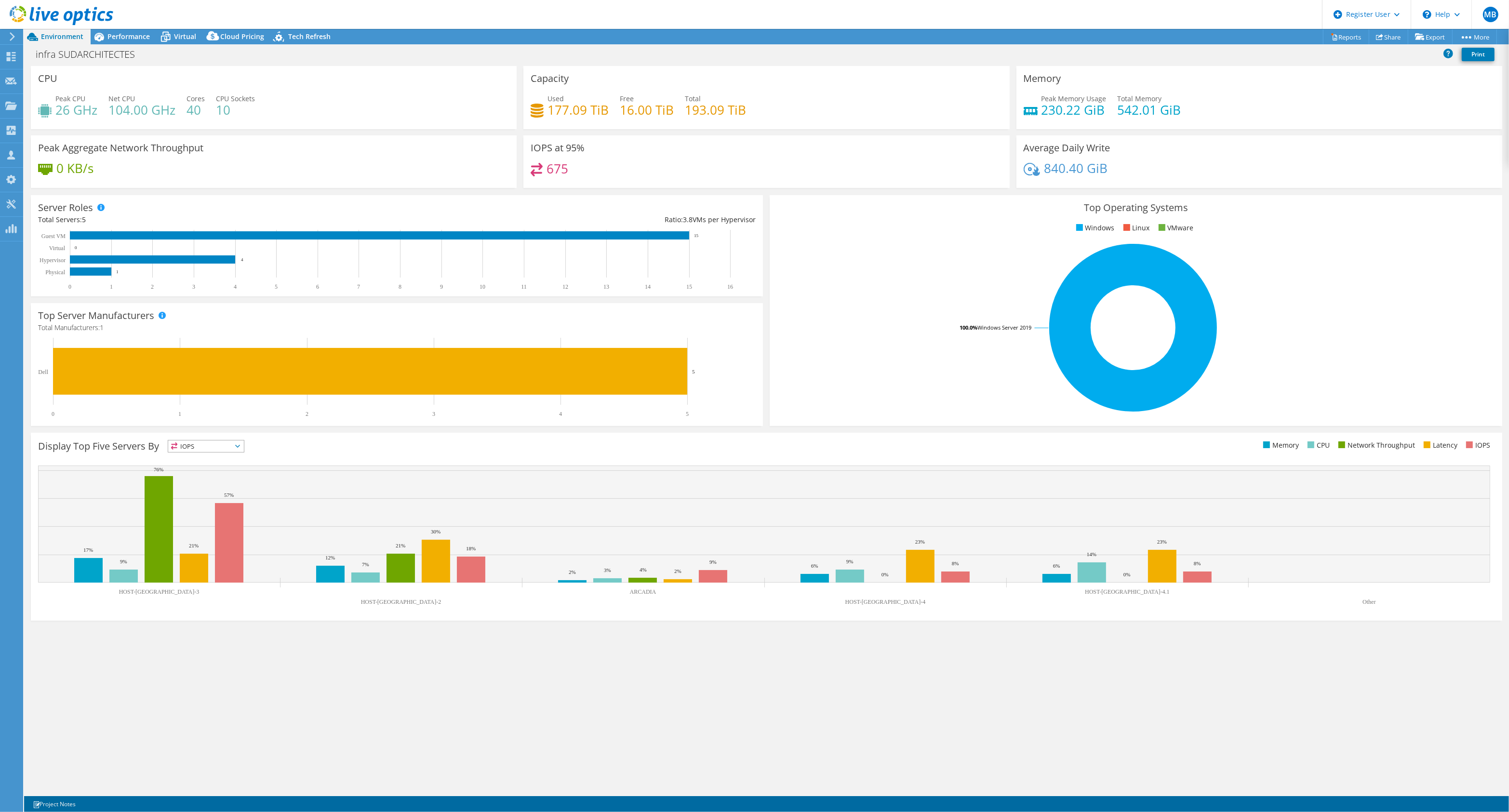
click at [182, 19] on header "MB Dell User Mohamed Bouzoubaa Mohamed.Bouzoubaa@dell.com Dell My Profile Log O…" at bounding box center [754, 14] width 1509 height 29
click at [126, 36] on span "Performance" at bounding box center [129, 36] width 42 height 9
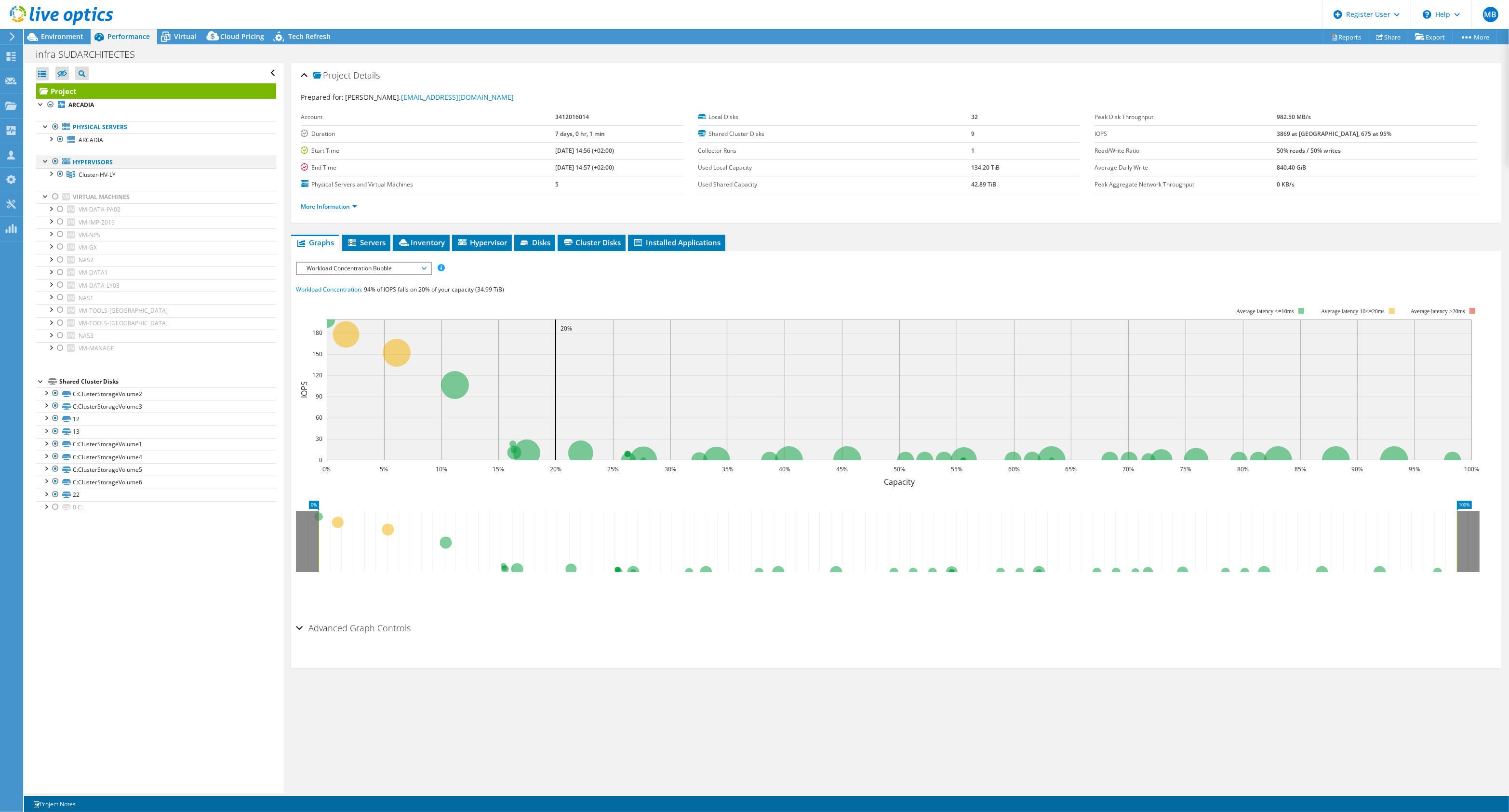
click at [54, 159] on div at bounding box center [55, 162] width 9 height 12
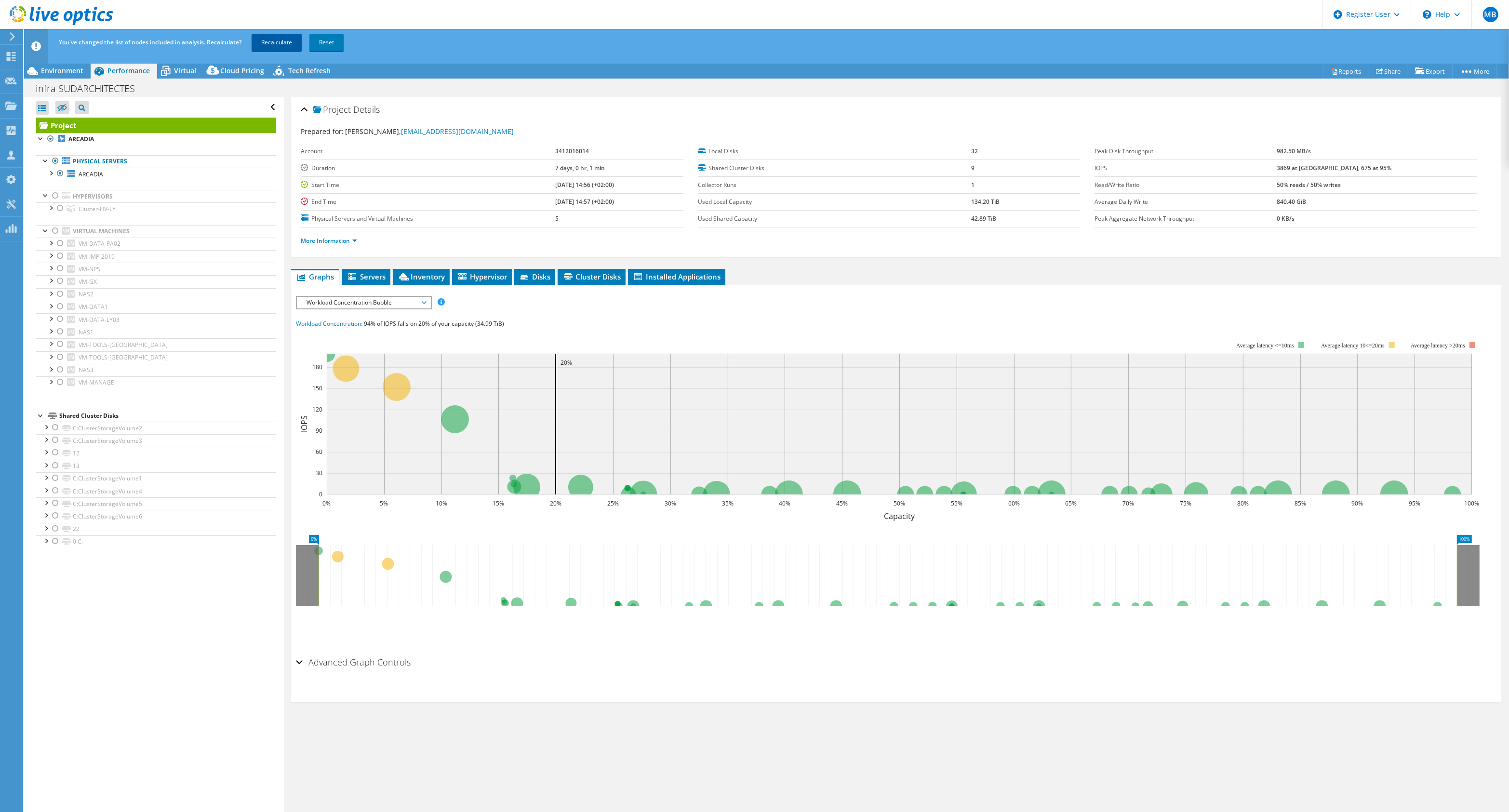
click at [270, 41] on link "Recalculate" at bounding box center [276, 42] width 50 height 17
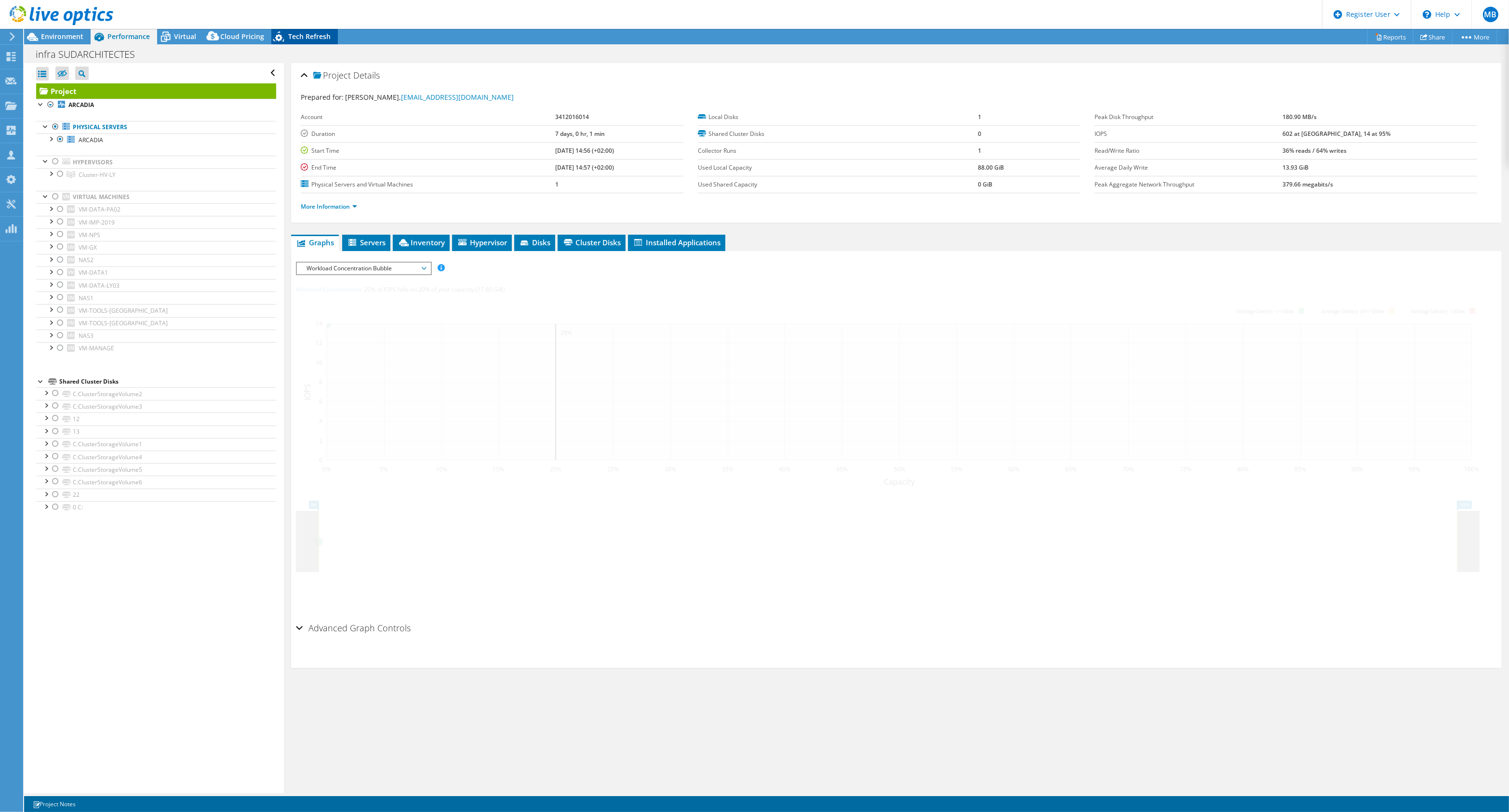
radio input "false"
radio input "true"
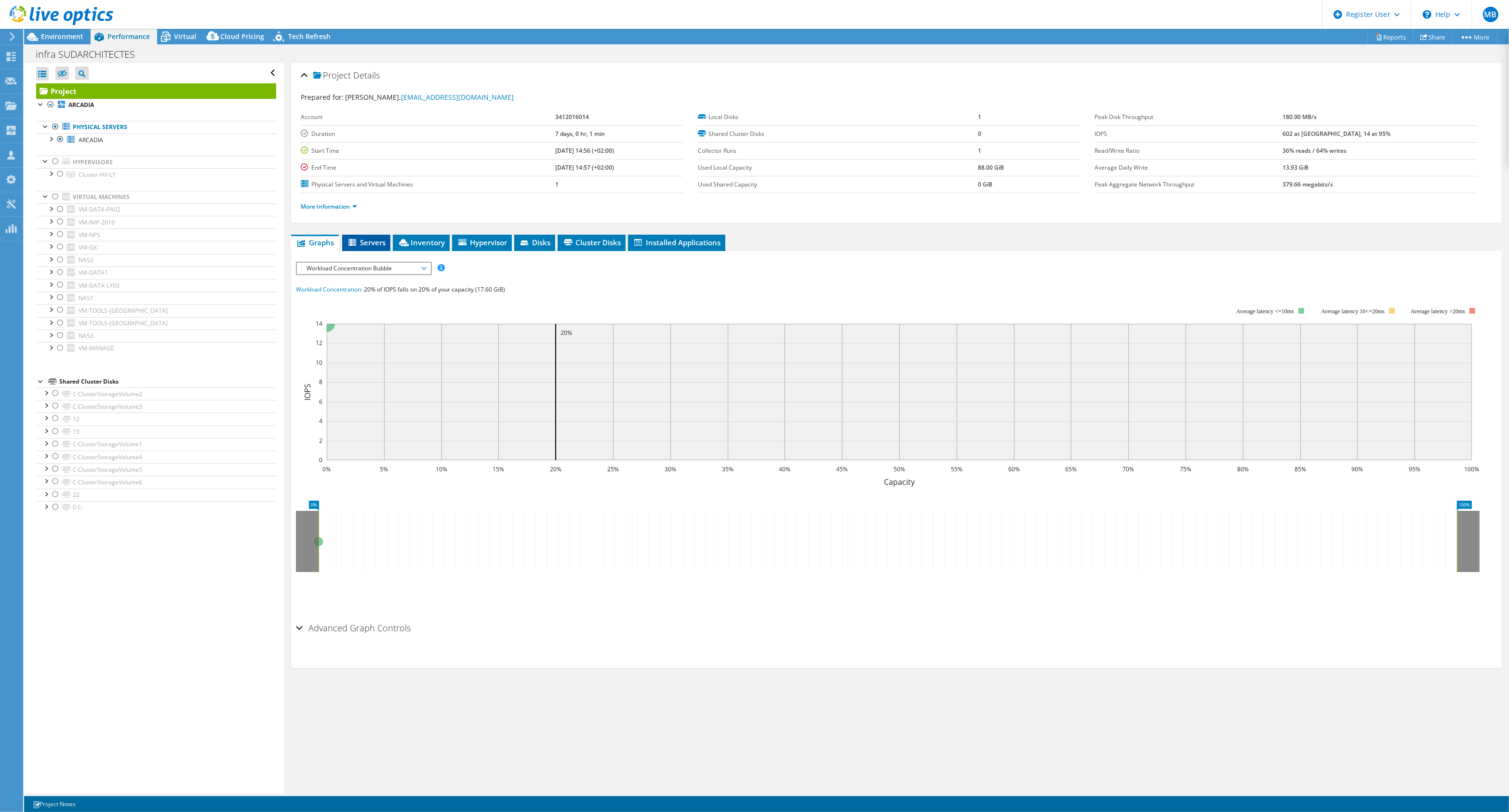
click at [386, 244] on li "Servers" at bounding box center [366, 242] width 48 height 16
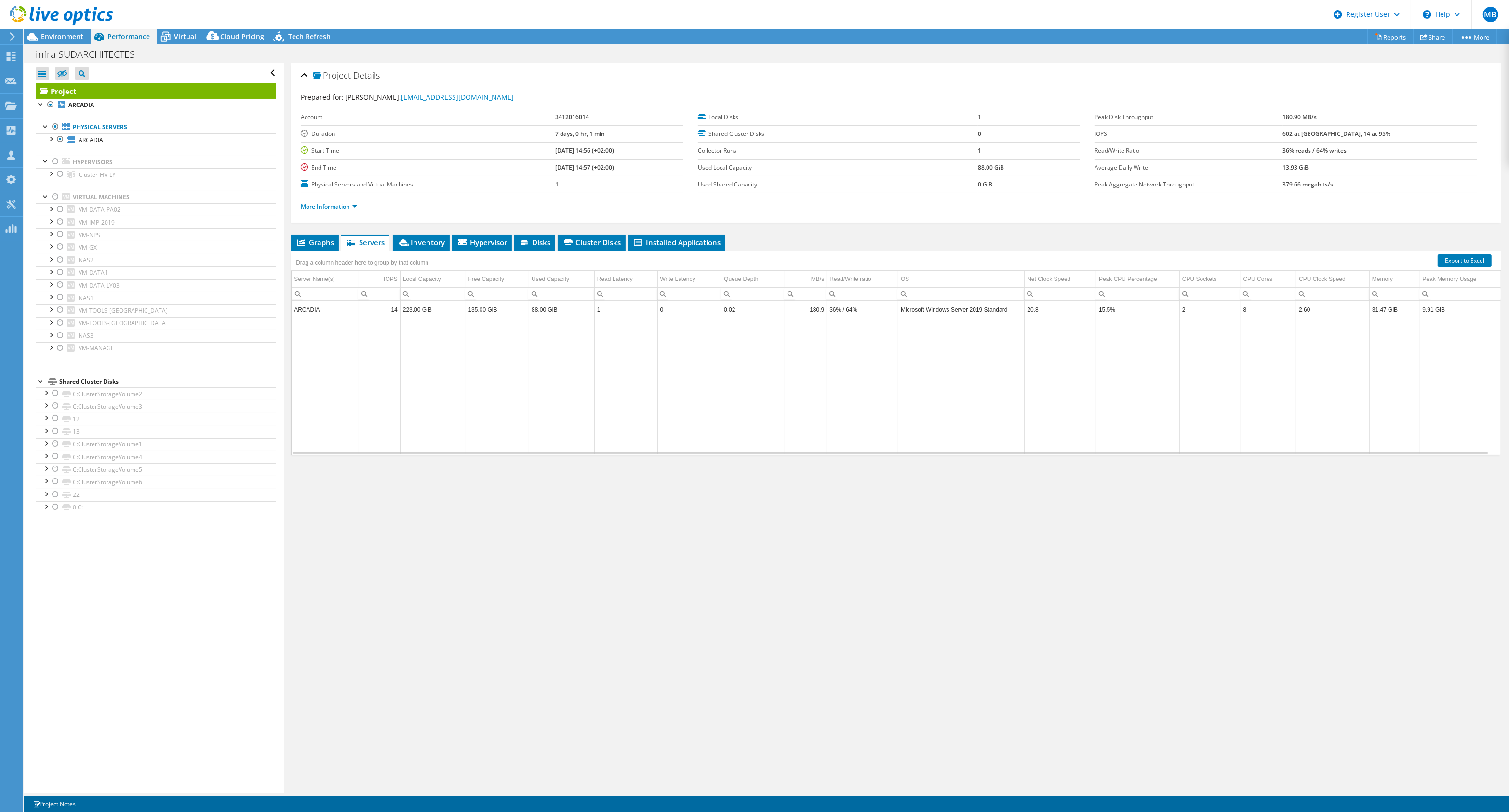
click at [485, 311] on td "135.00 GiB" at bounding box center [497, 310] width 63 height 17
drag, startPoint x: 983, startPoint y: 167, endPoint x: 1006, endPoint y: 167, distance: 23.0
click at [1006, 167] on td "88.00 GiB" at bounding box center [1028, 167] width 102 height 17
drag, startPoint x: 1005, startPoint y: 167, endPoint x: 935, endPoint y: 168, distance: 70.0
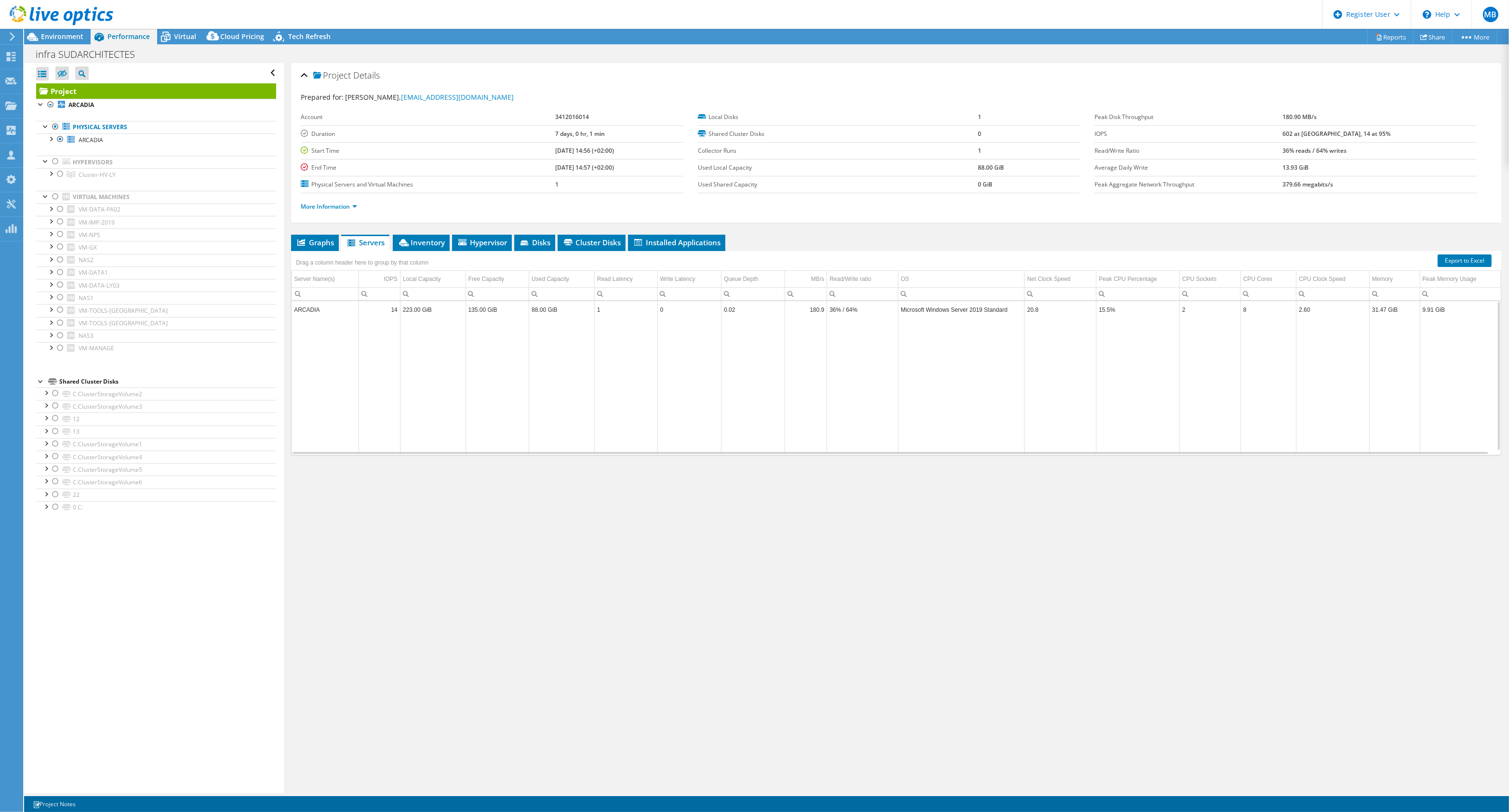
click at [935, 168] on tr "Used Local Capacity 88.00 GiB" at bounding box center [889, 167] width 383 height 17
drag, startPoint x: 935, startPoint y: 168, endPoint x: 978, endPoint y: 186, distance: 46.6
click at [978, 186] on b "0 GiB" at bounding box center [984, 184] width 14 height 8
click at [52, 161] on div at bounding box center [55, 162] width 9 height 12
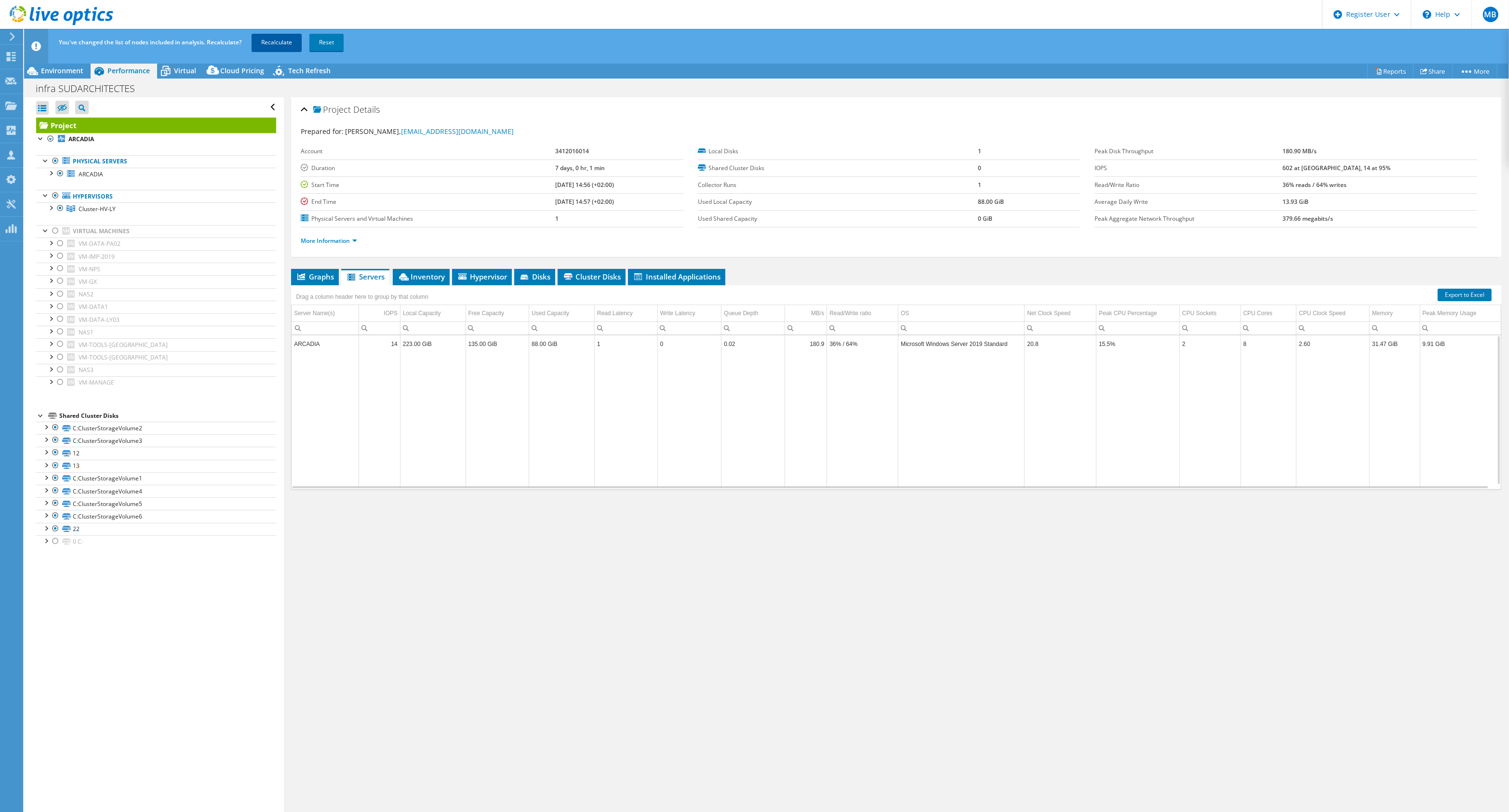
click at [273, 39] on link "Recalculate" at bounding box center [276, 42] width 50 height 17
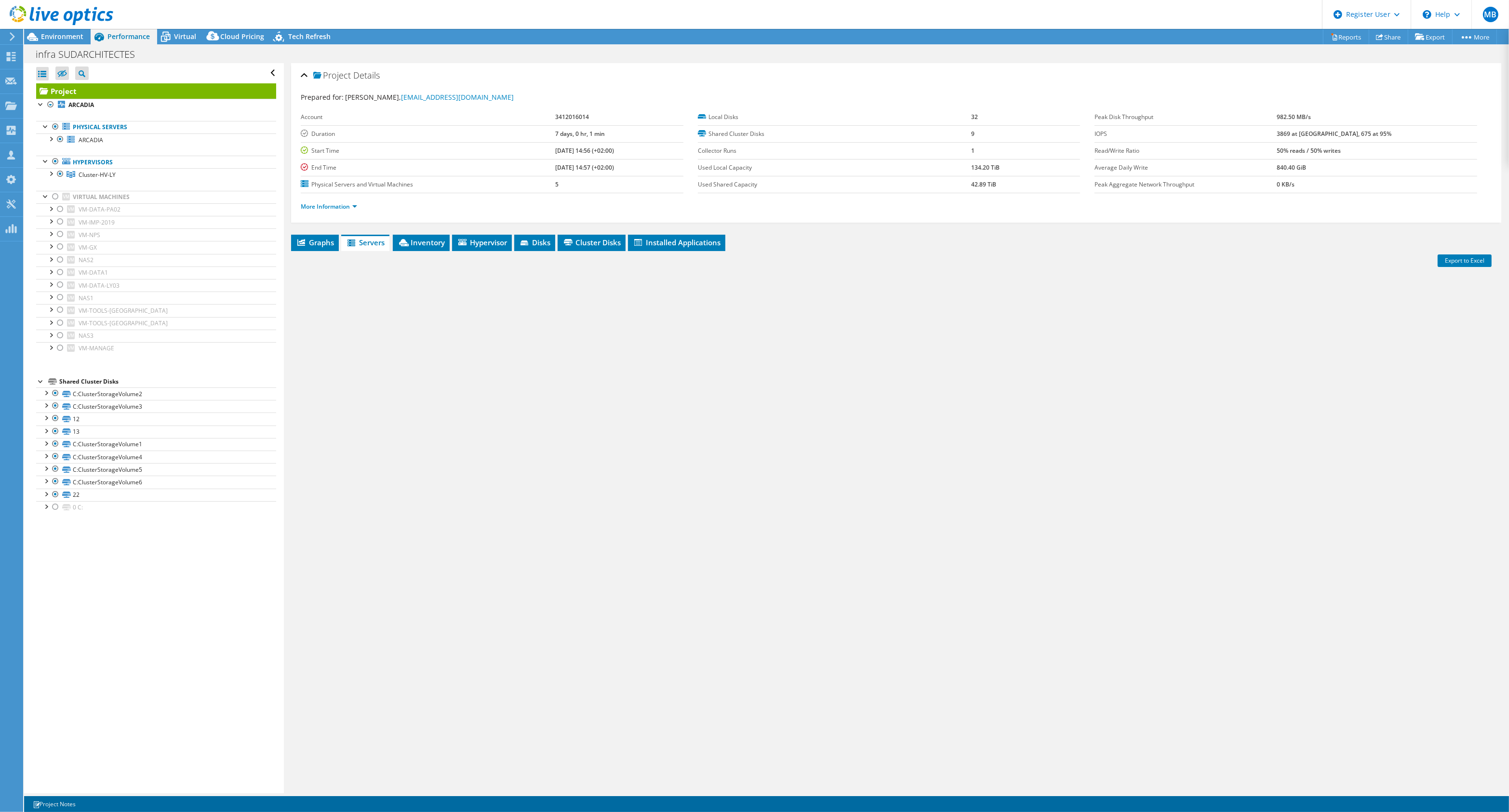
radio input "true"
radio input "false"
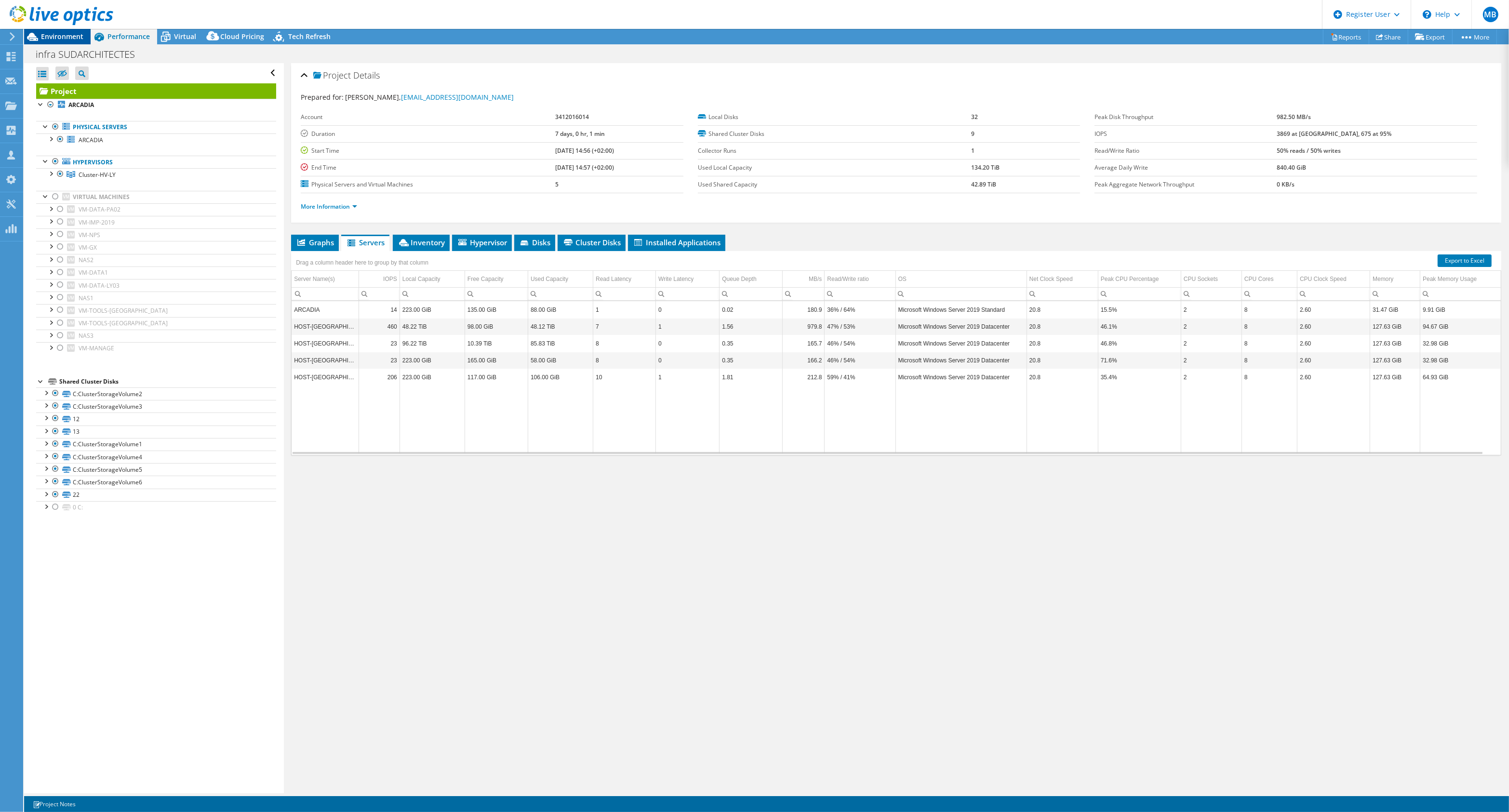
click at [58, 39] on span "Environment" at bounding box center [62, 36] width 42 height 9
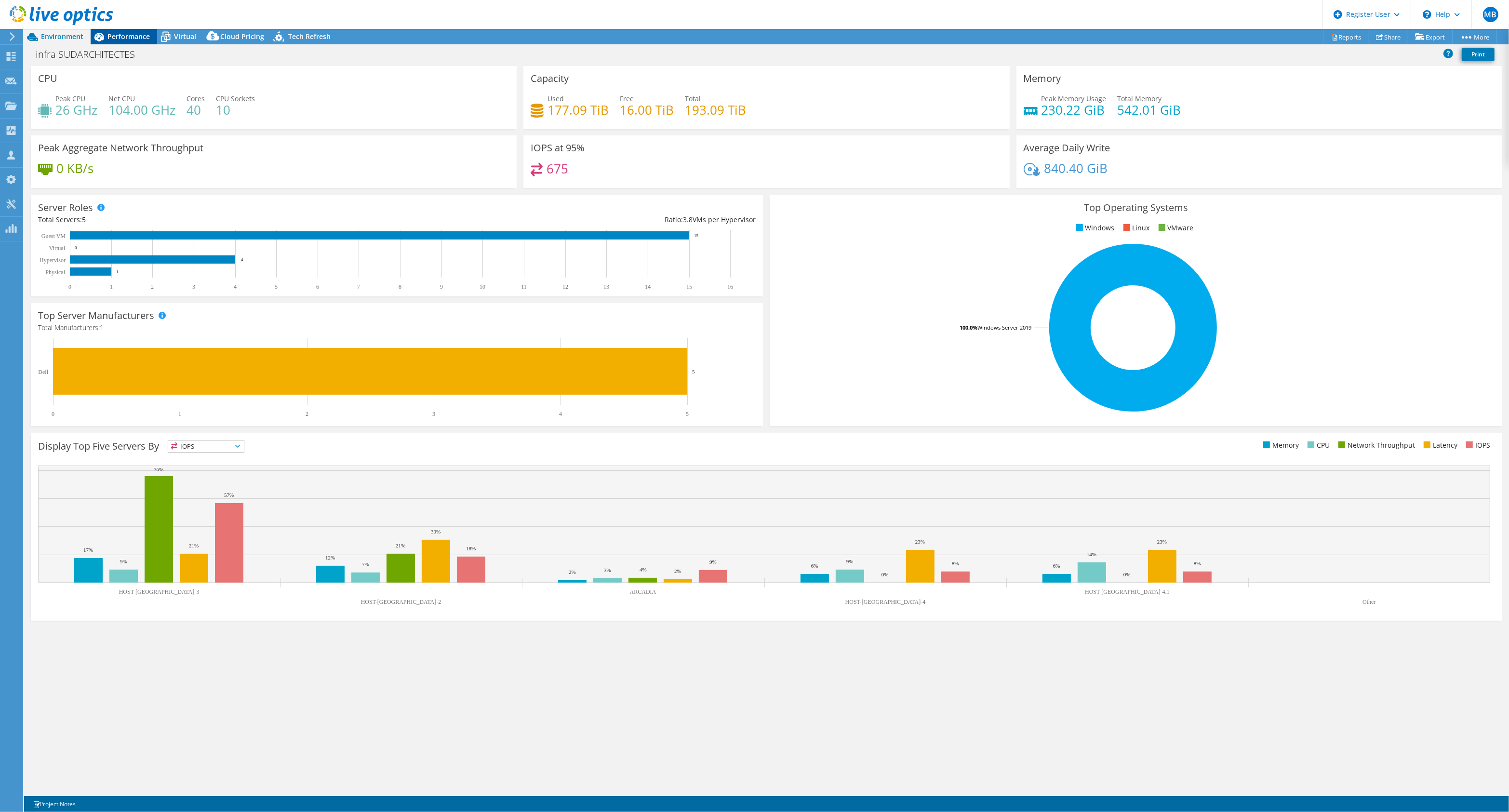
click at [124, 30] on div "Performance" at bounding box center [124, 36] width 67 height 15
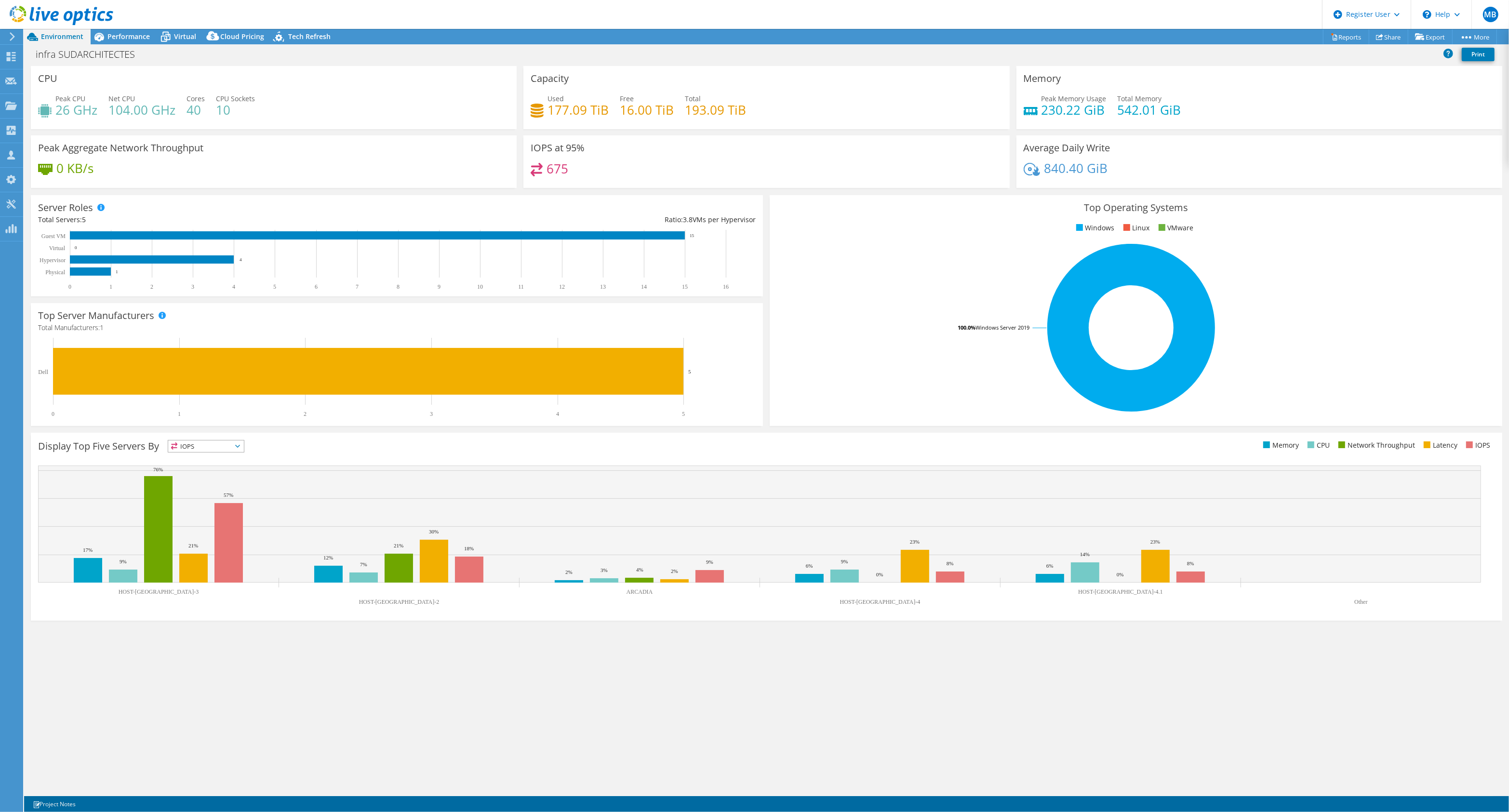
drag, startPoint x: 106, startPoint y: 102, endPoint x: 102, endPoint y: 102, distance: 4.0
click at [103, 102] on div "Peak CPU 26 GHz Net CPU 104.00 GHz Cores 40 CPU Sockets 10" at bounding box center [273, 108] width 471 height 31
click at [145, 36] on span "Performance" at bounding box center [129, 36] width 42 height 9
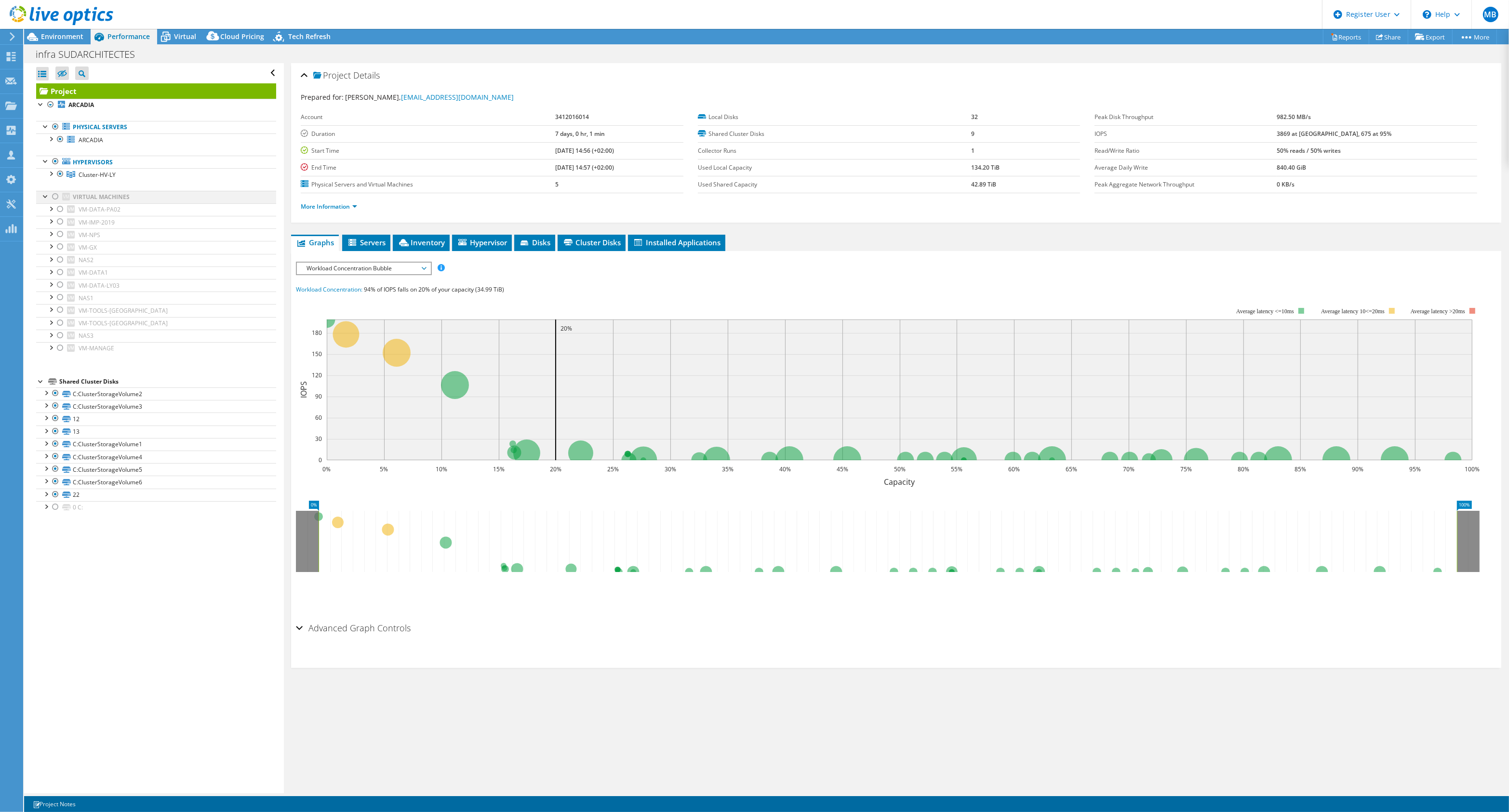
click at [55, 200] on div at bounding box center [55, 196] width 9 height 12
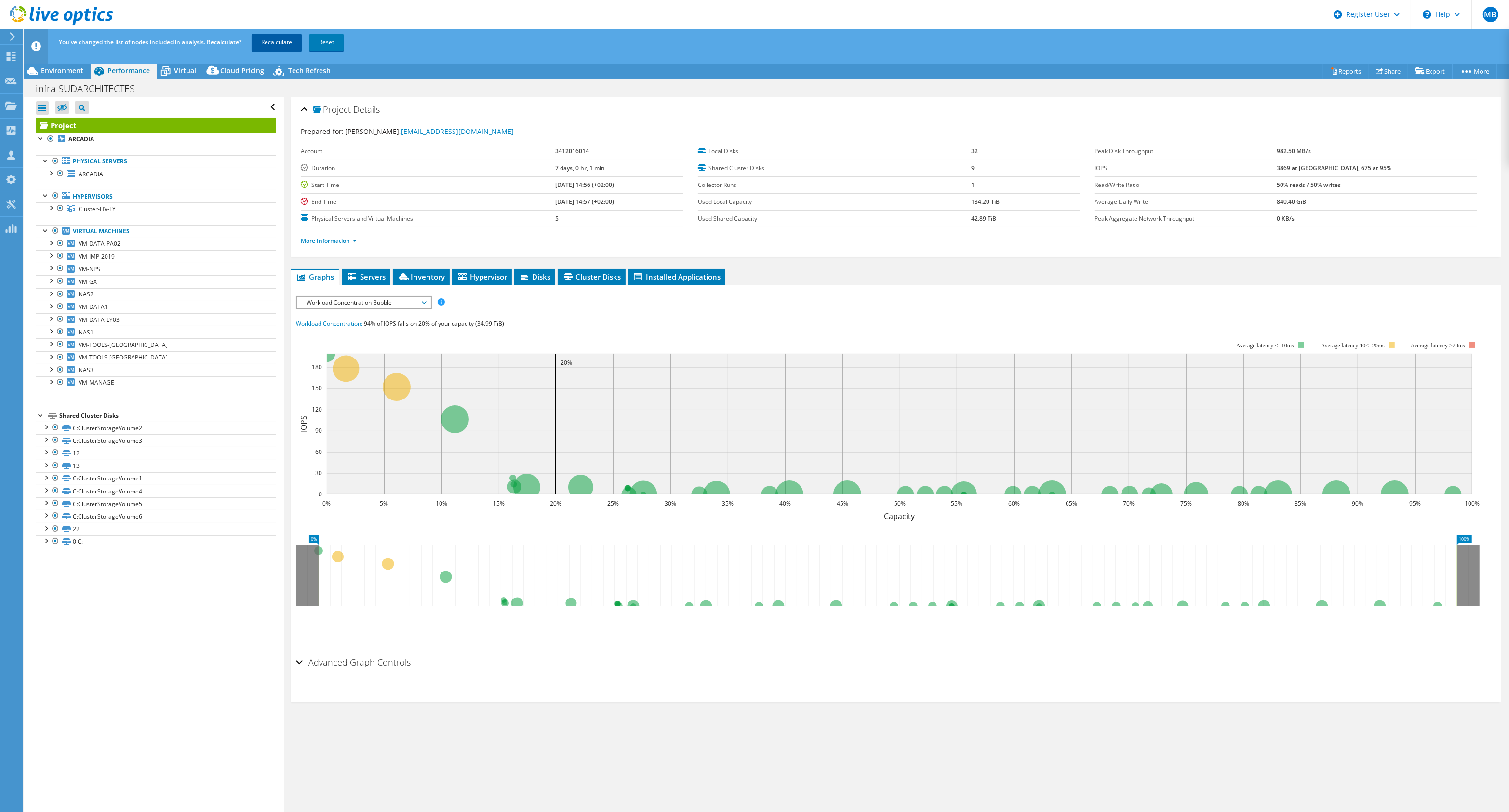
click at [277, 47] on link "Recalculate" at bounding box center [276, 42] width 50 height 17
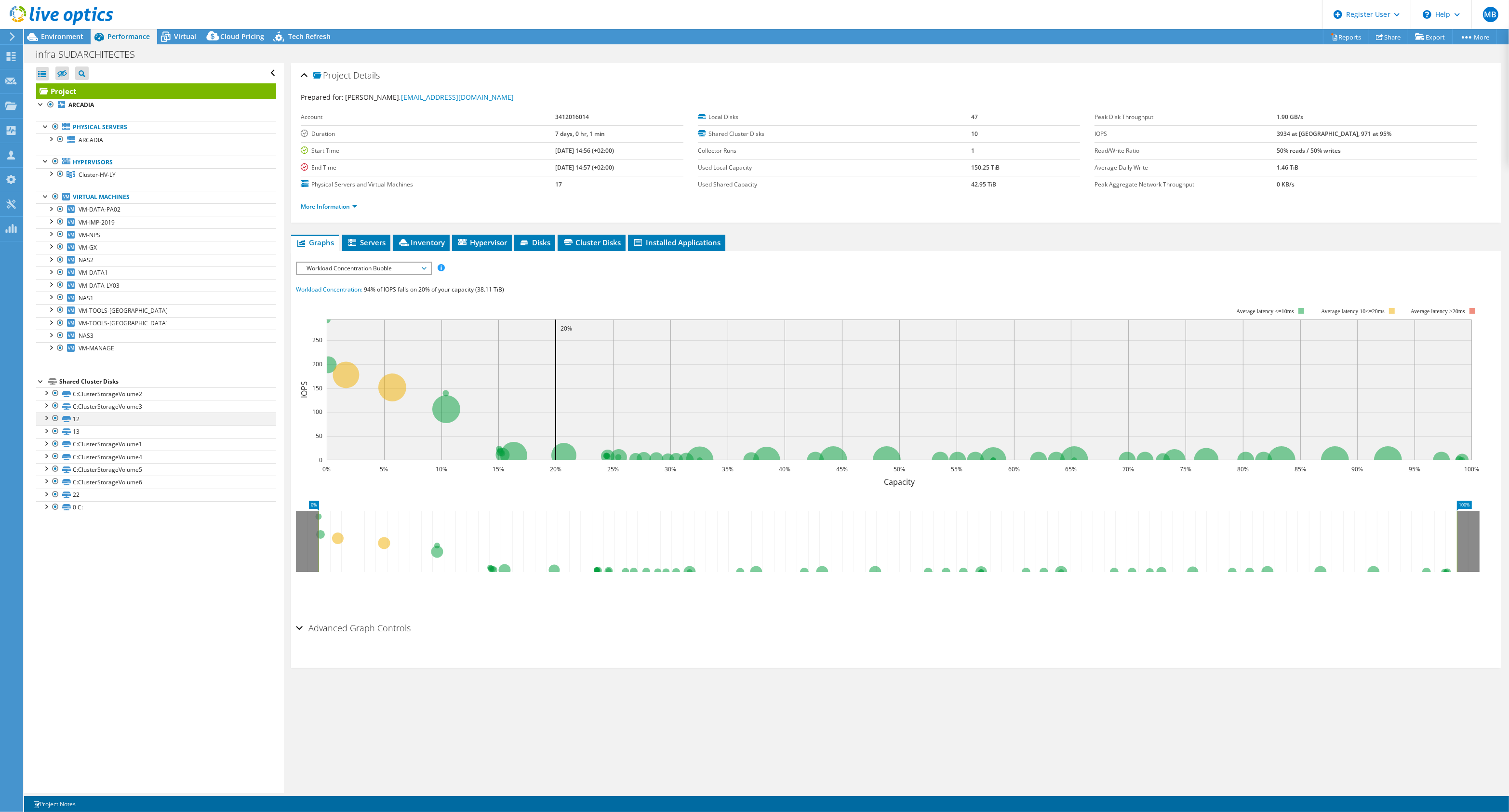
click at [44, 421] on div at bounding box center [45, 416] width 9 height 9
click at [42, 535] on div at bounding box center [45, 530] width 9 height 9
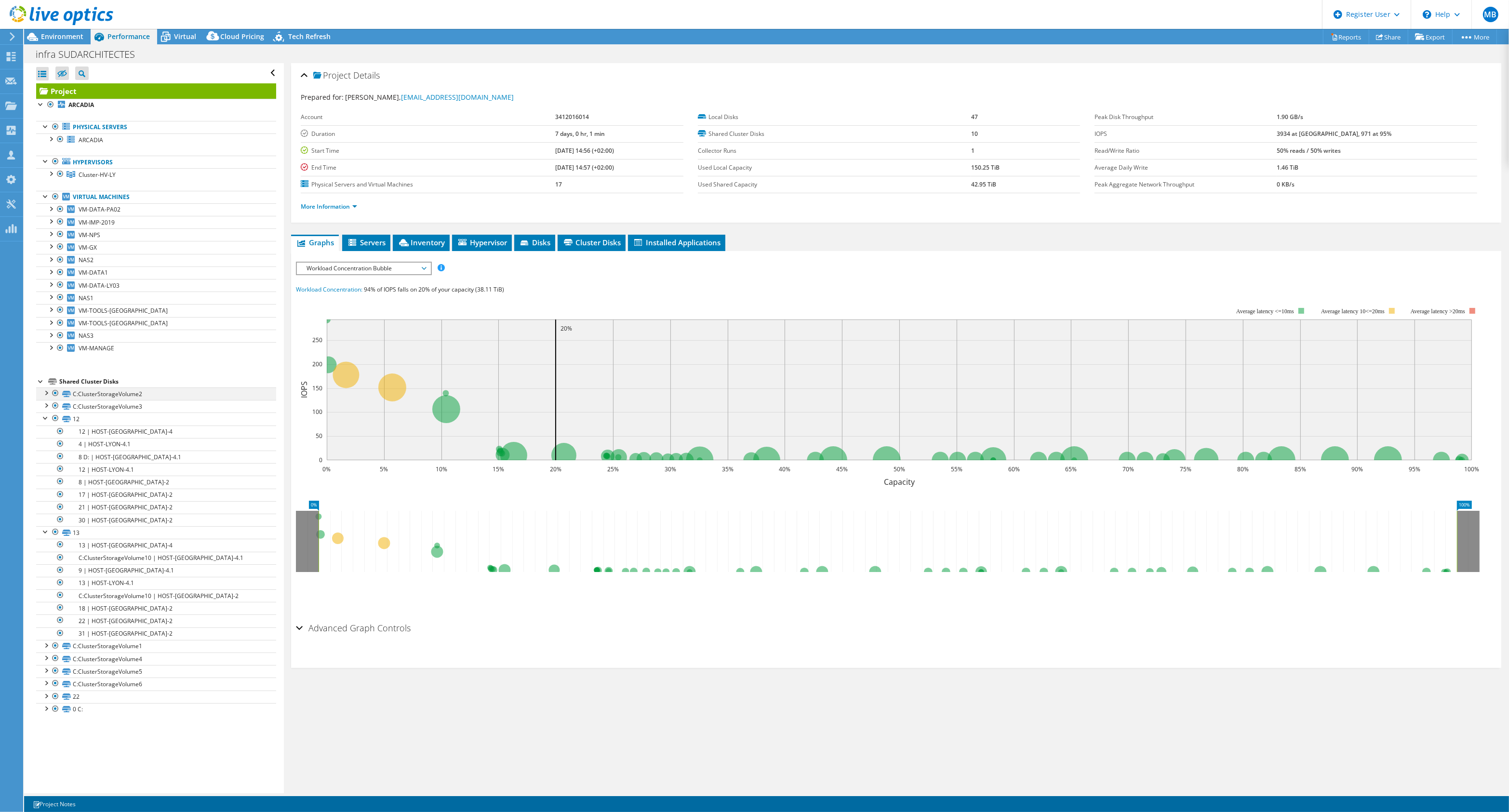
click at [46, 395] on div at bounding box center [45, 392] width 9 height 9
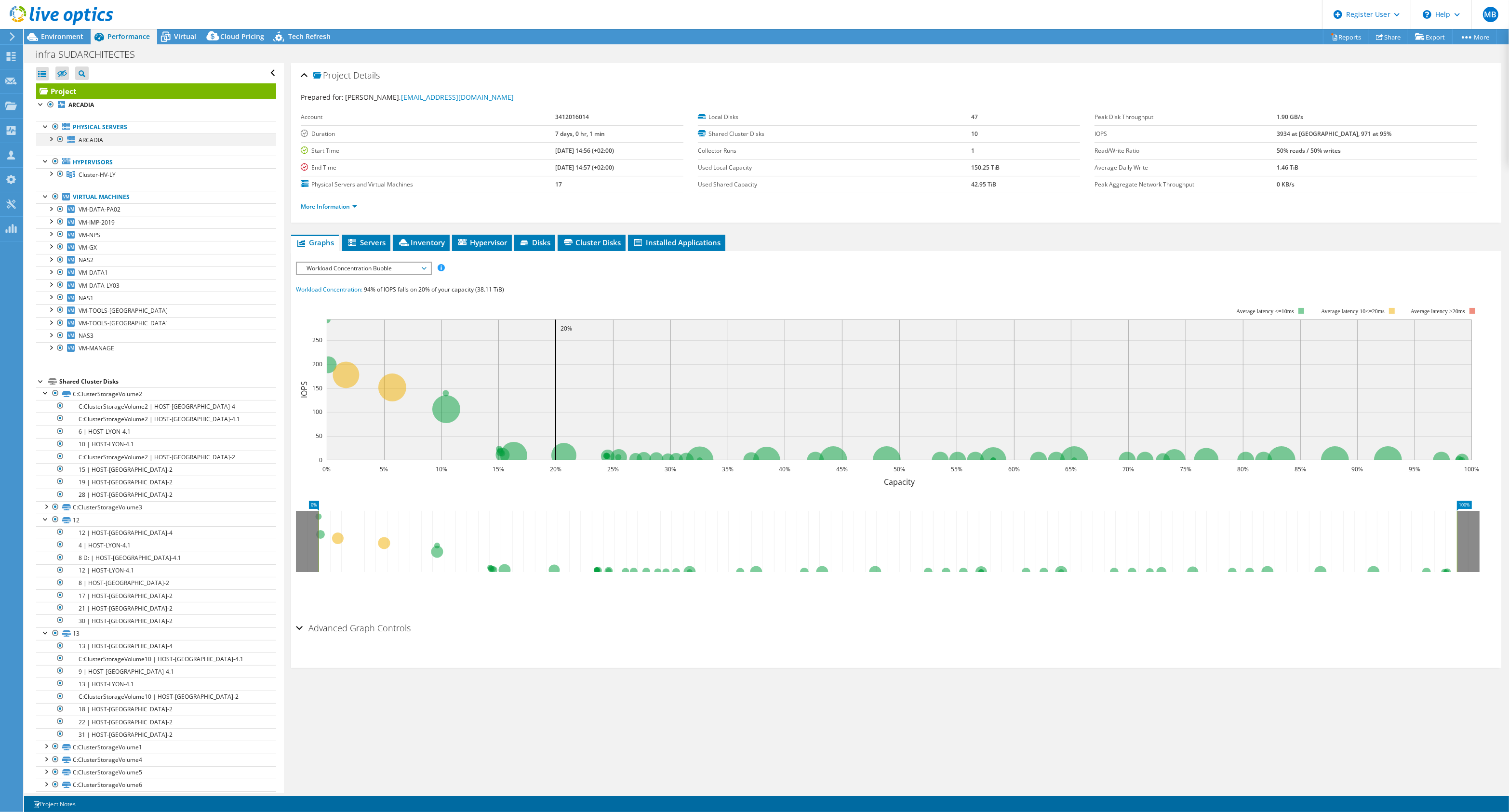
click at [53, 137] on div at bounding box center [50, 138] width 9 height 9
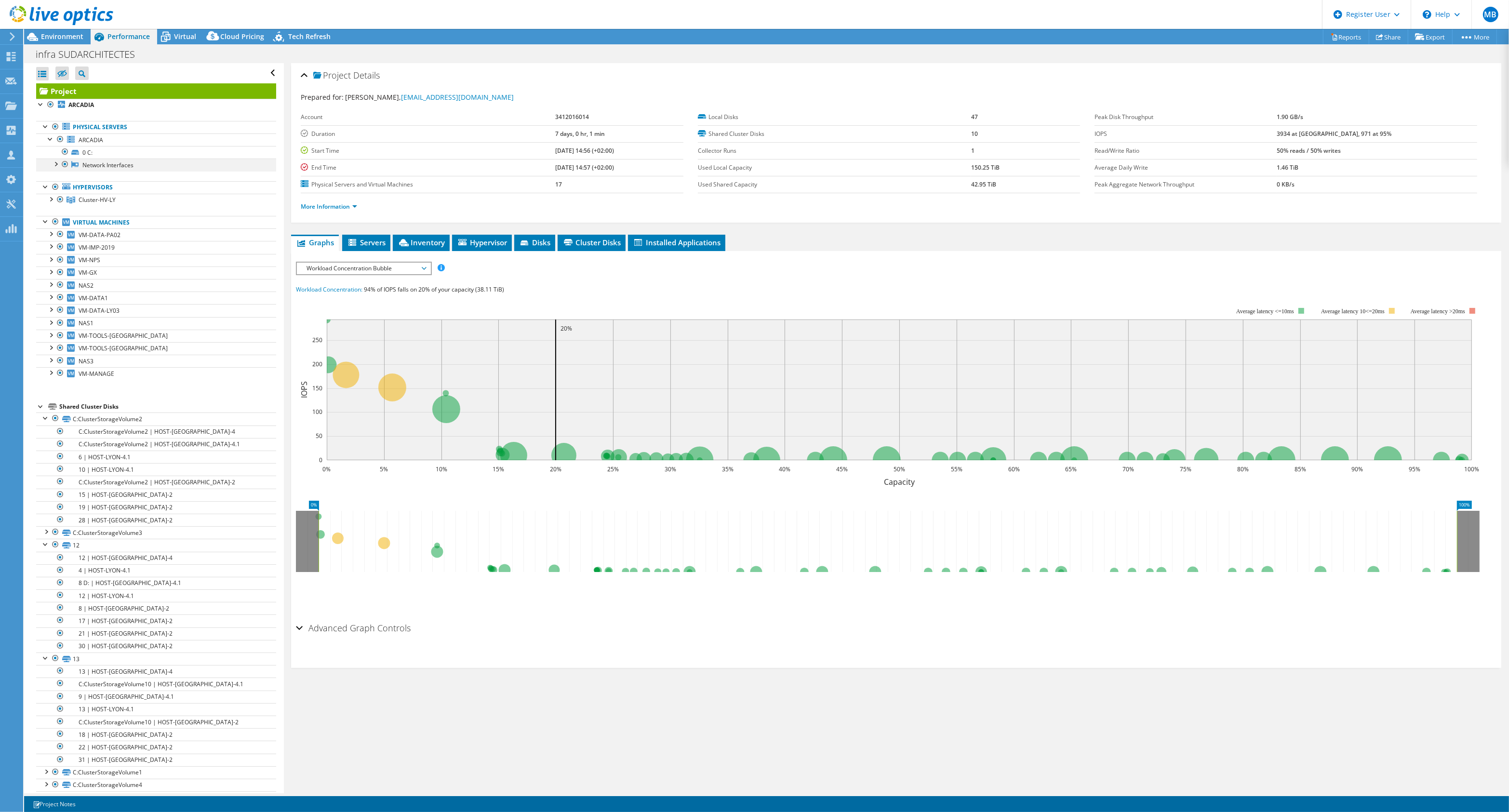
click at [53, 167] on div at bounding box center [55, 162] width 9 height 9
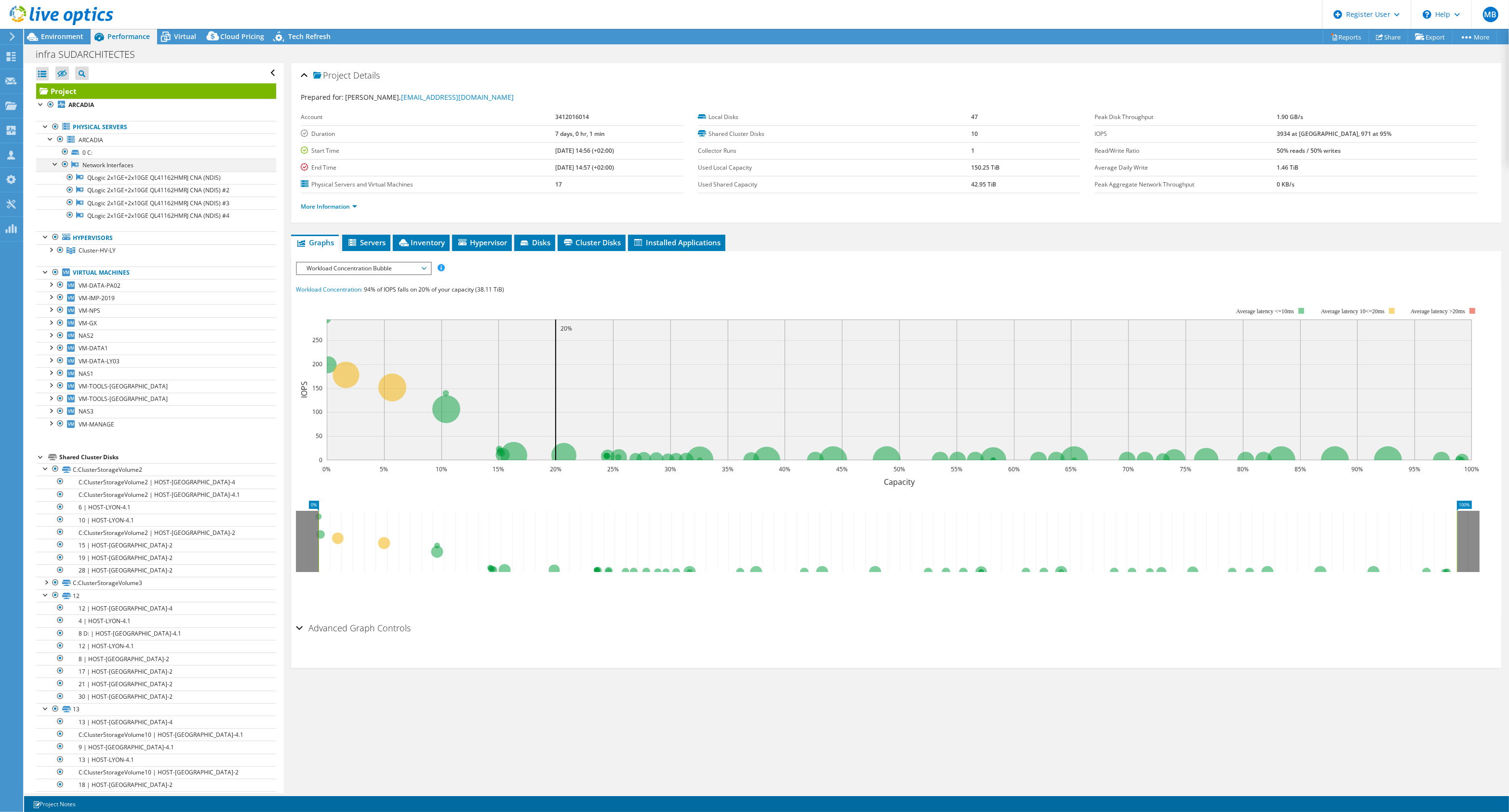
click at [53, 167] on div at bounding box center [55, 162] width 9 height 9
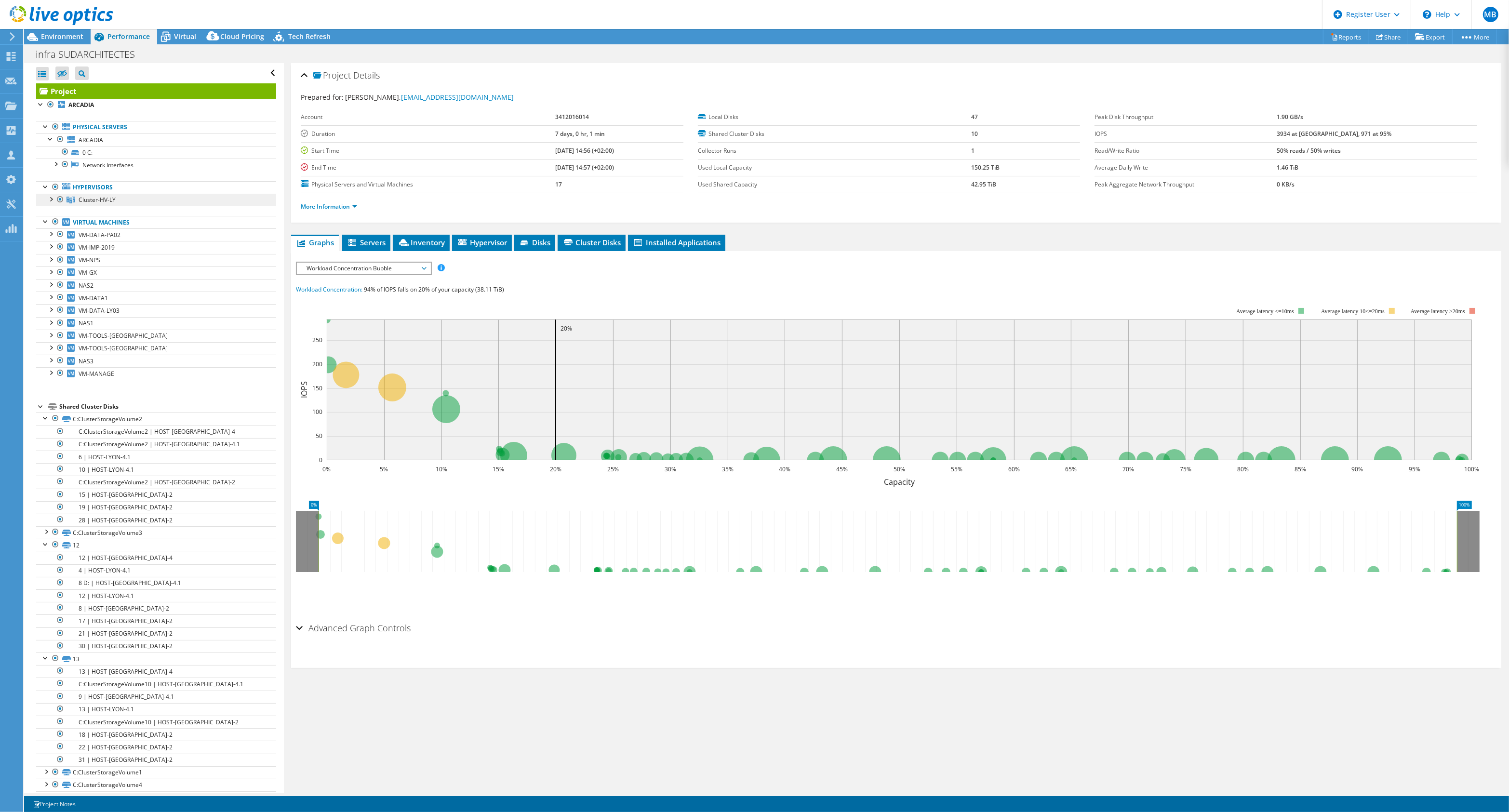
click at [52, 205] on link "Cluster-HV-LY" at bounding box center [157, 200] width 240 height 13
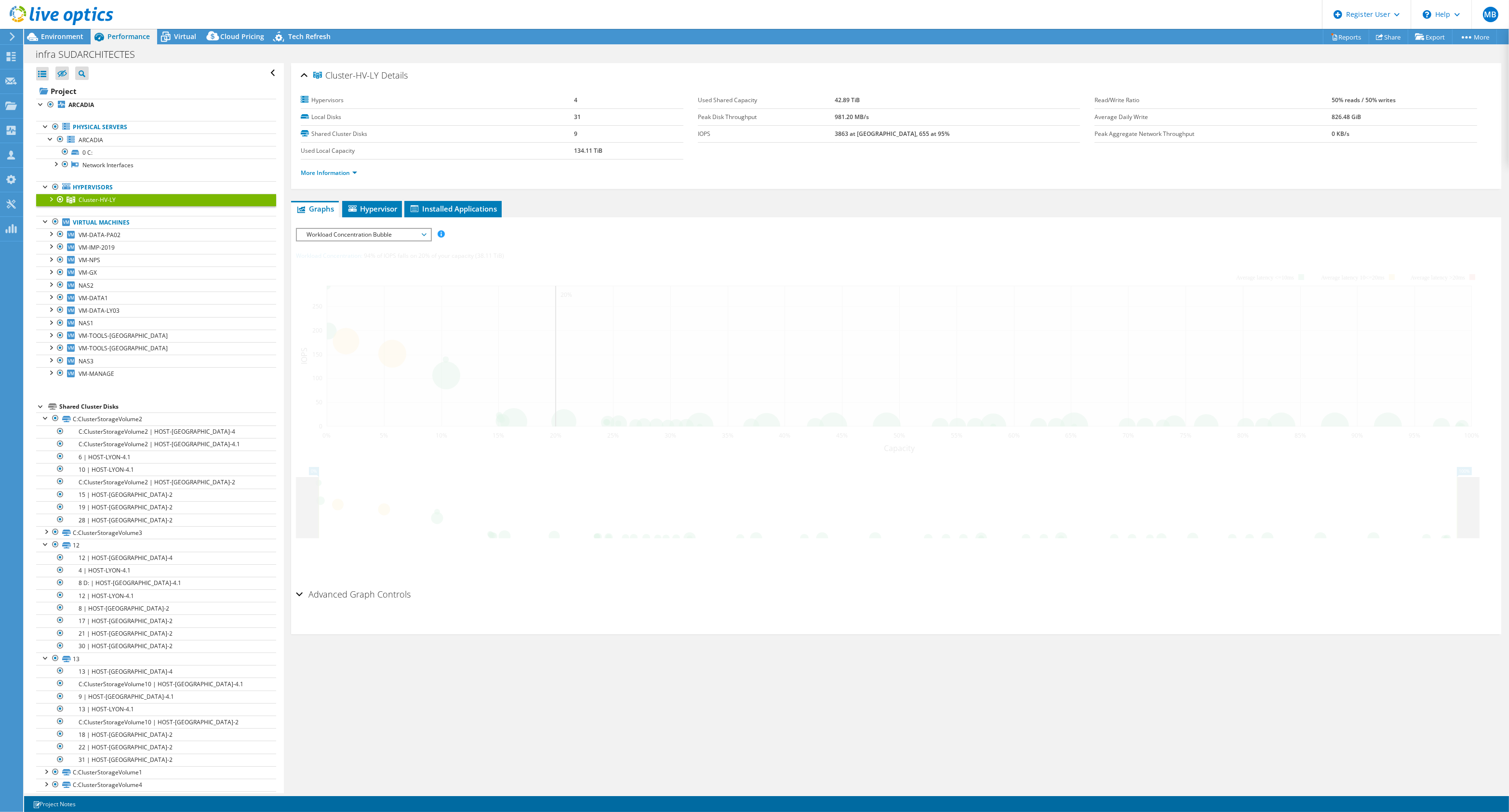
click at [50, 200] on div at bounding box center [50, 198] width 9 height 9
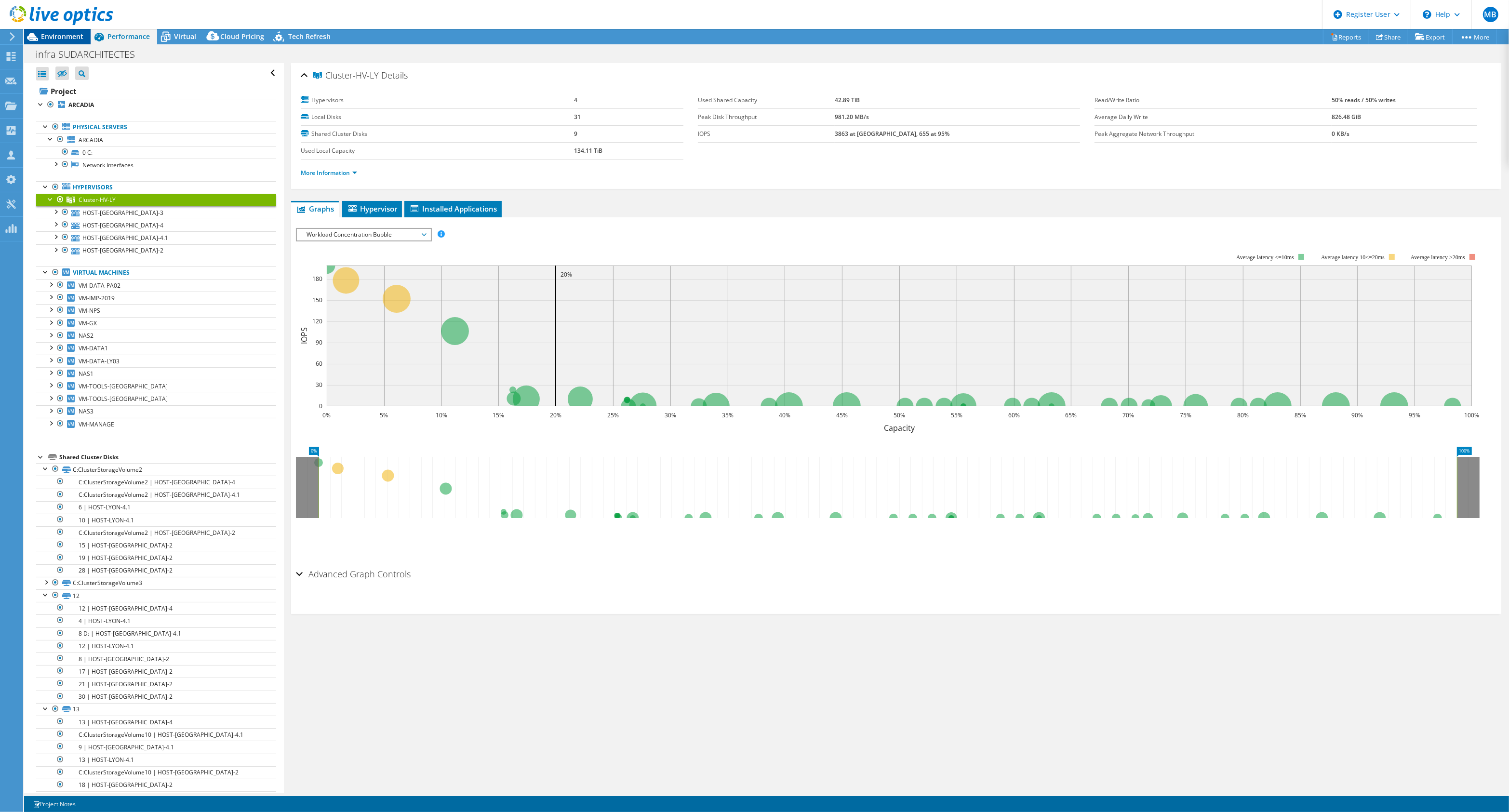
click at [78, 33] on span "Environment" at bounding box center [62, 36] width 42 height 9
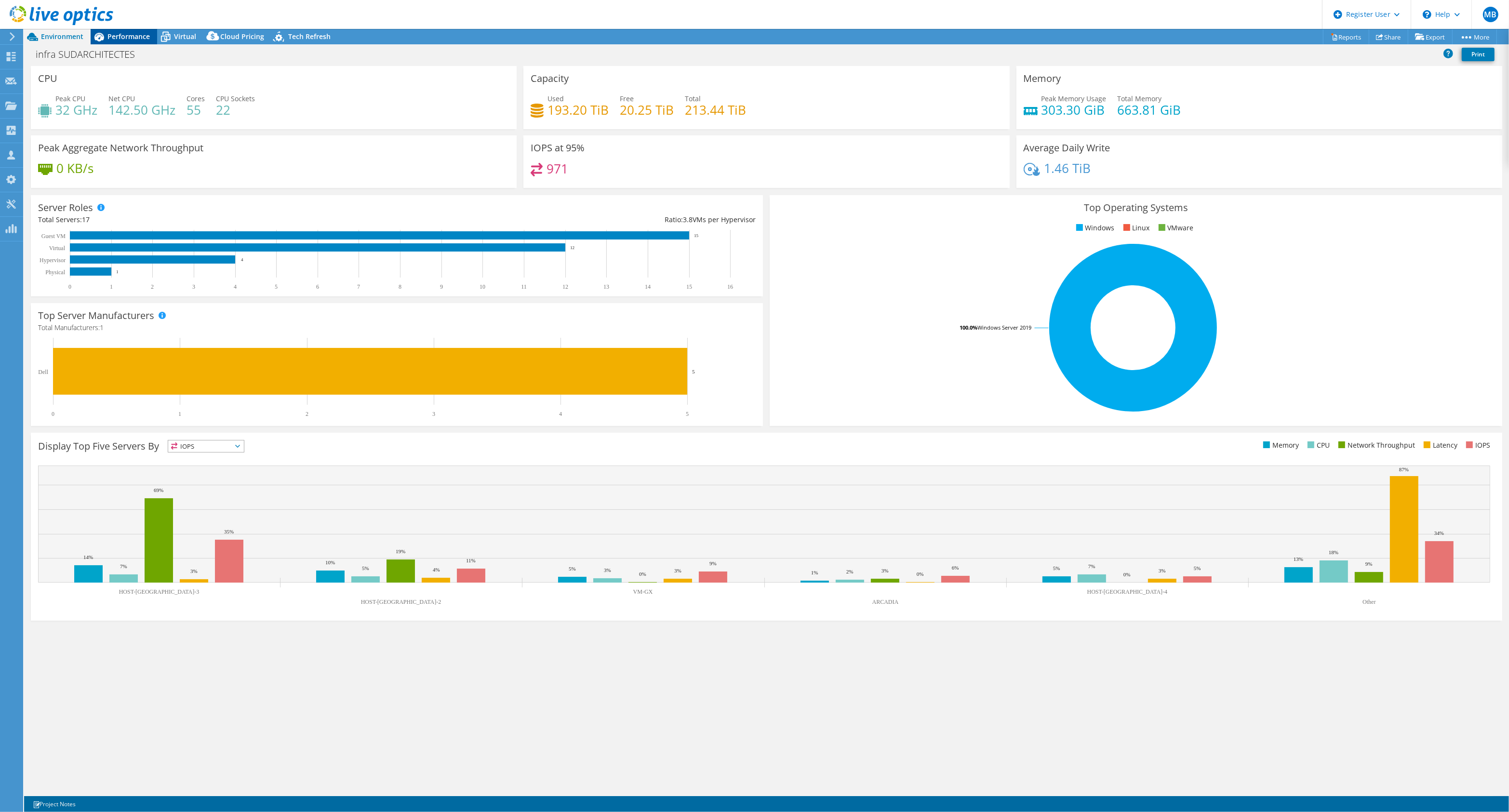
click at [130, 42] on div "Performance" at bounding box center [124, 36] width 67 height 15
